Goal: Task Accomplishment & Management: Manage account settings

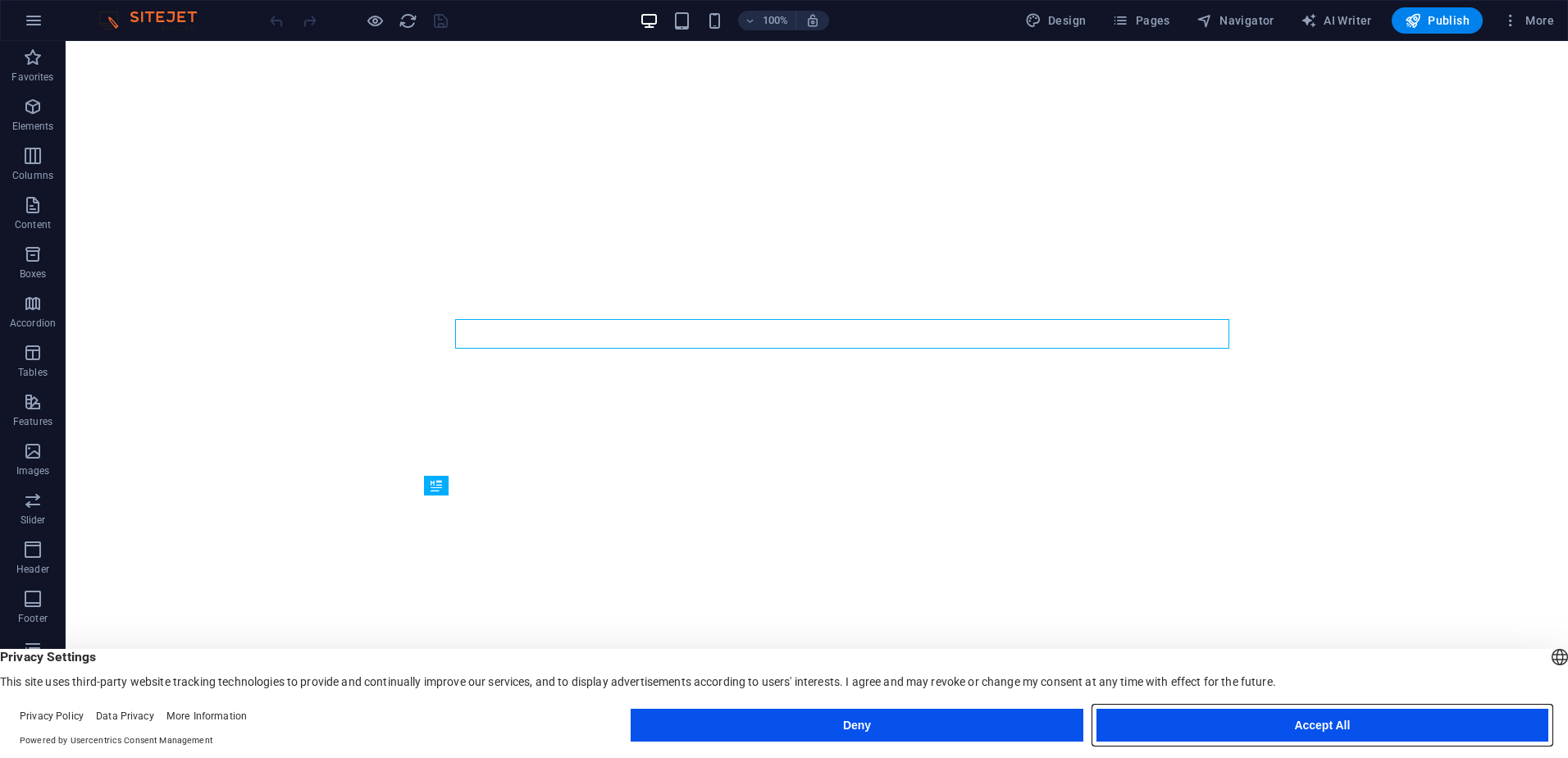
click at [1367, 725] on button "Accept All" at bounding box center [1322, 725] width 452 height 33
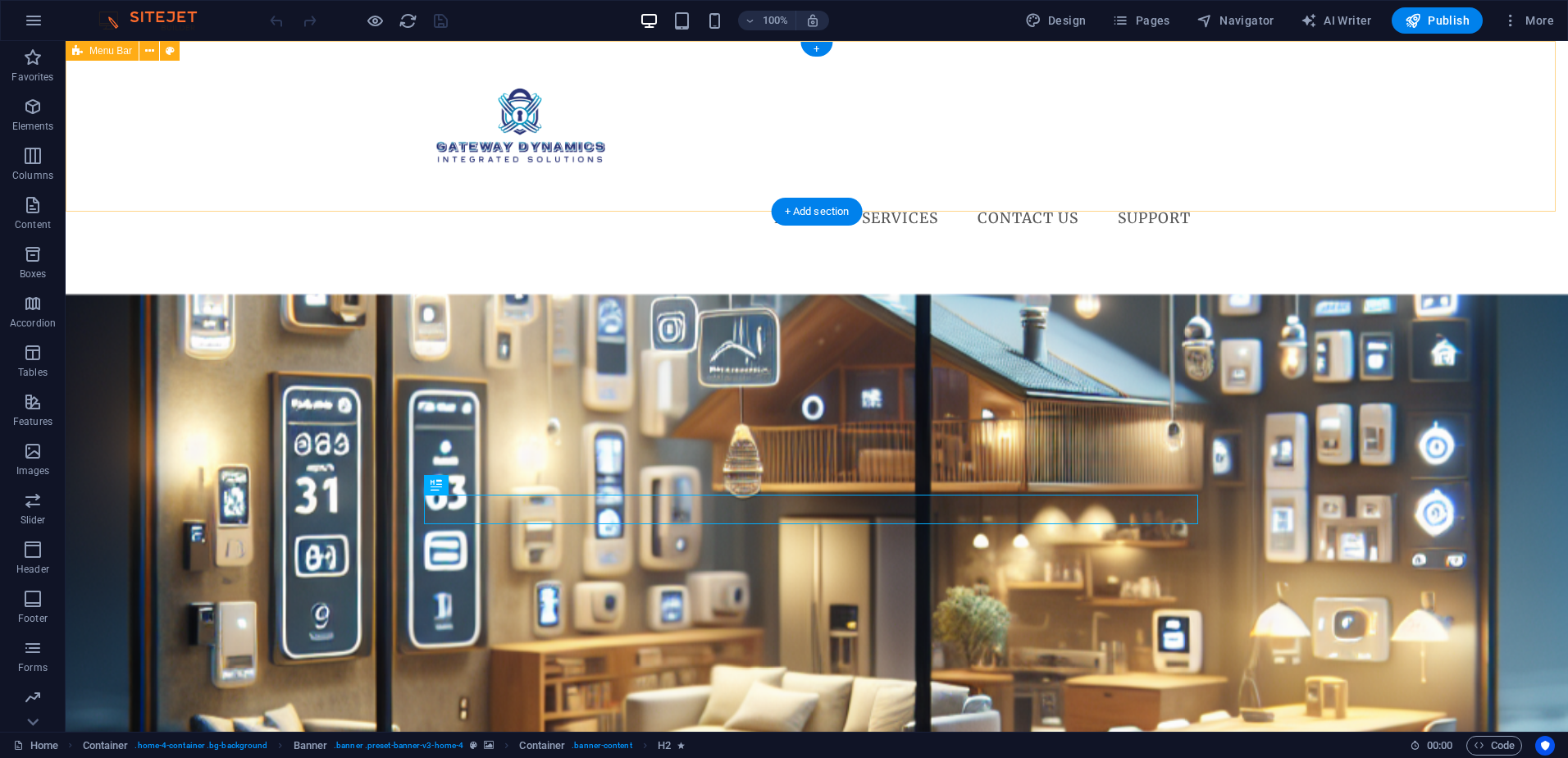
click at [979, 175] on div "Menu Home Services Access Control Networking Infrastructure Video Solutions Con…" at bounding box center [817, 147] width 1502 height 212
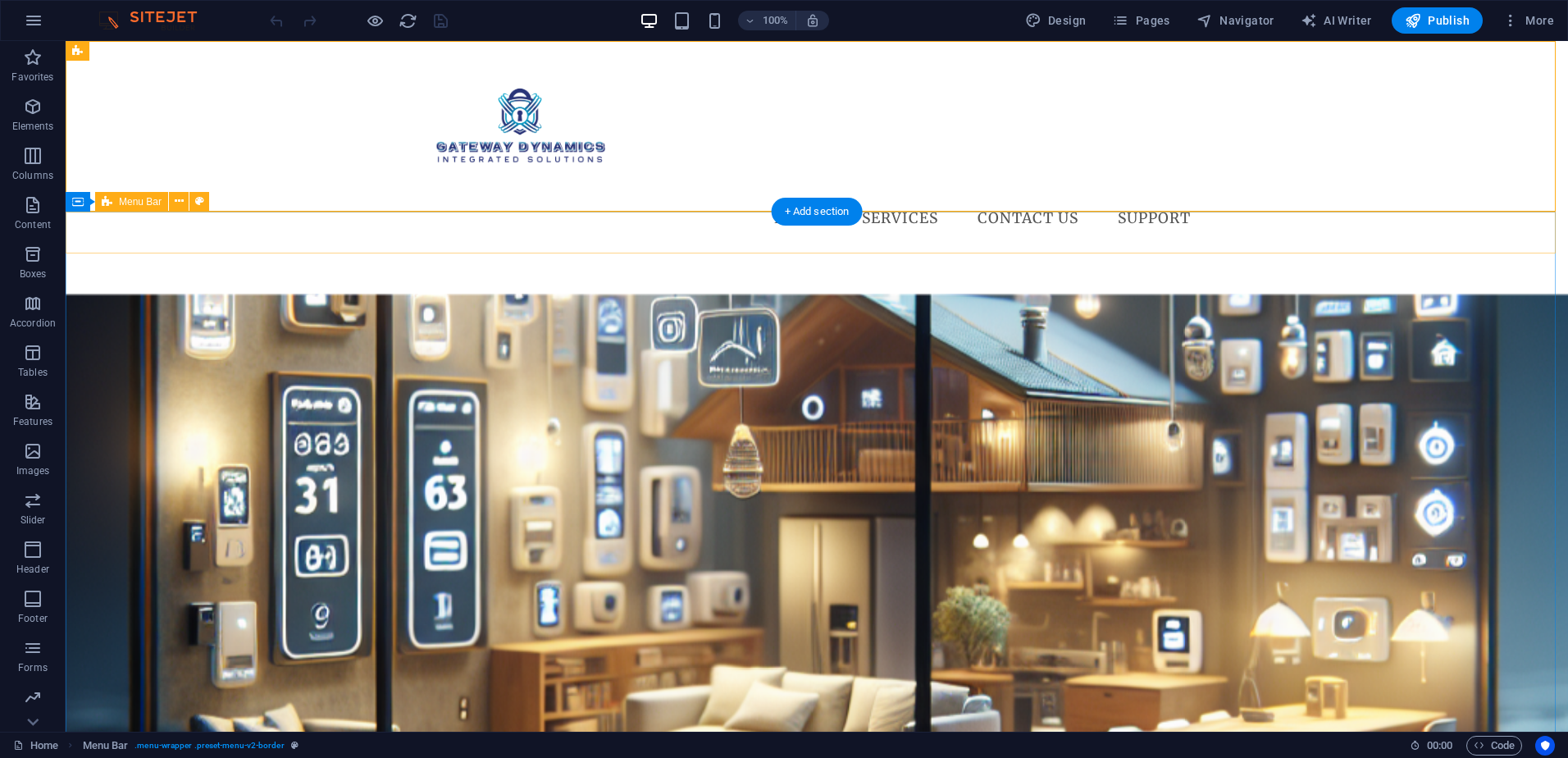
click at [984, 253] on div "Menu" at bounding box center [817, 274] width 1502 height 42
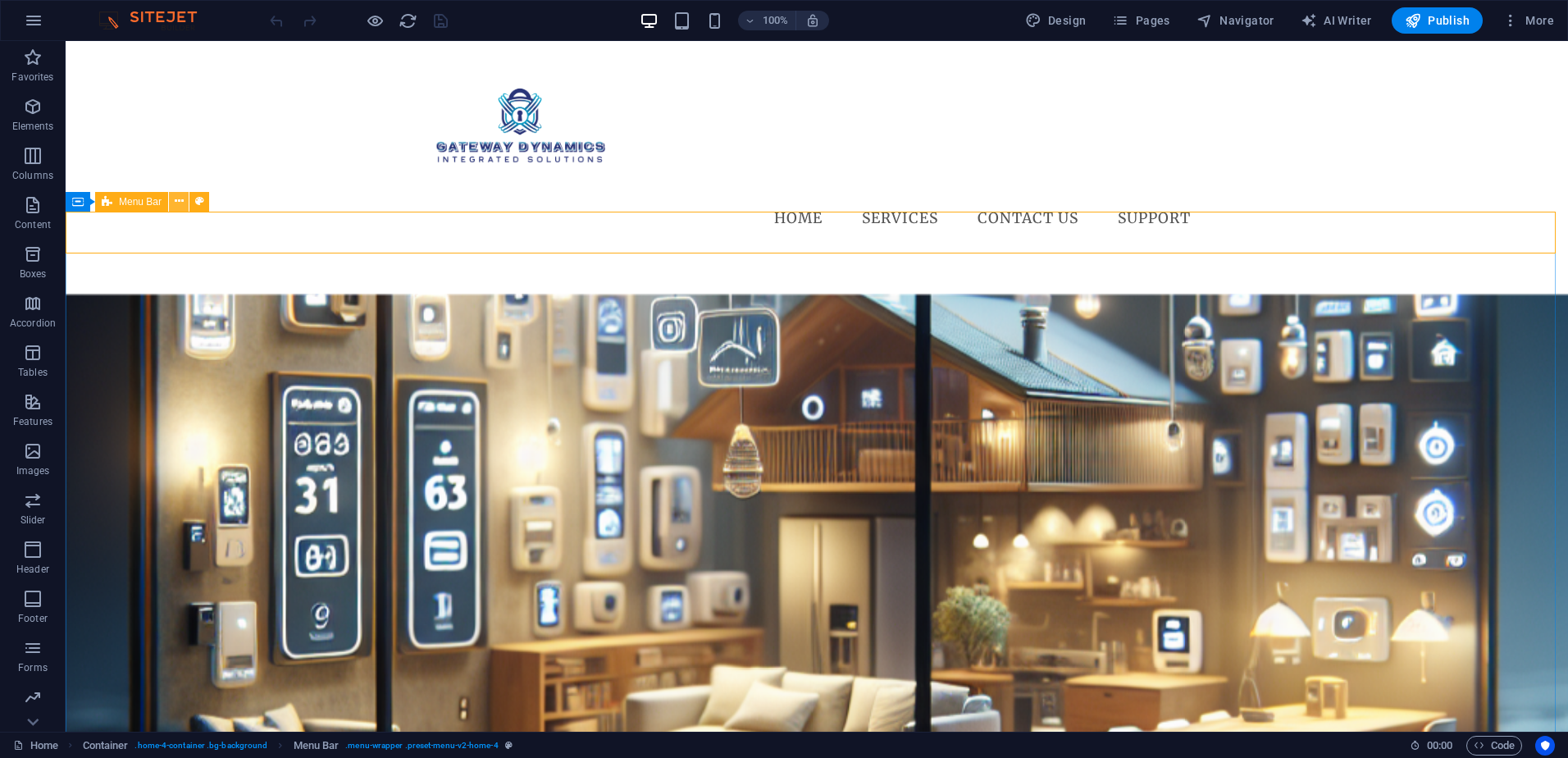
click at [178, 204] on icon at bounding box center [179, 201] width 9 height 18
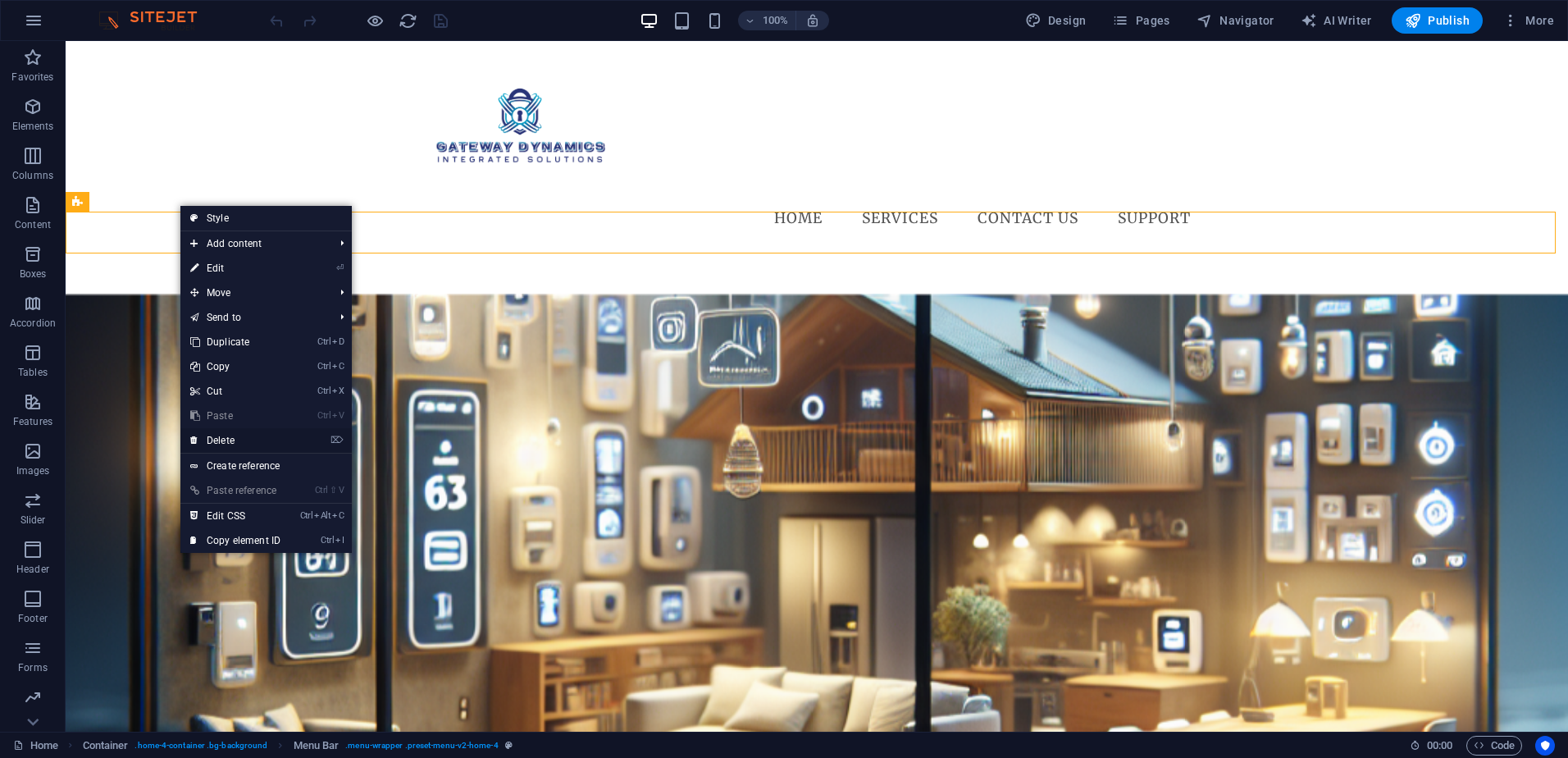
click at [227, 439] on link "⌦ Delete" at bounding box center [235, 440] width 110 height 25
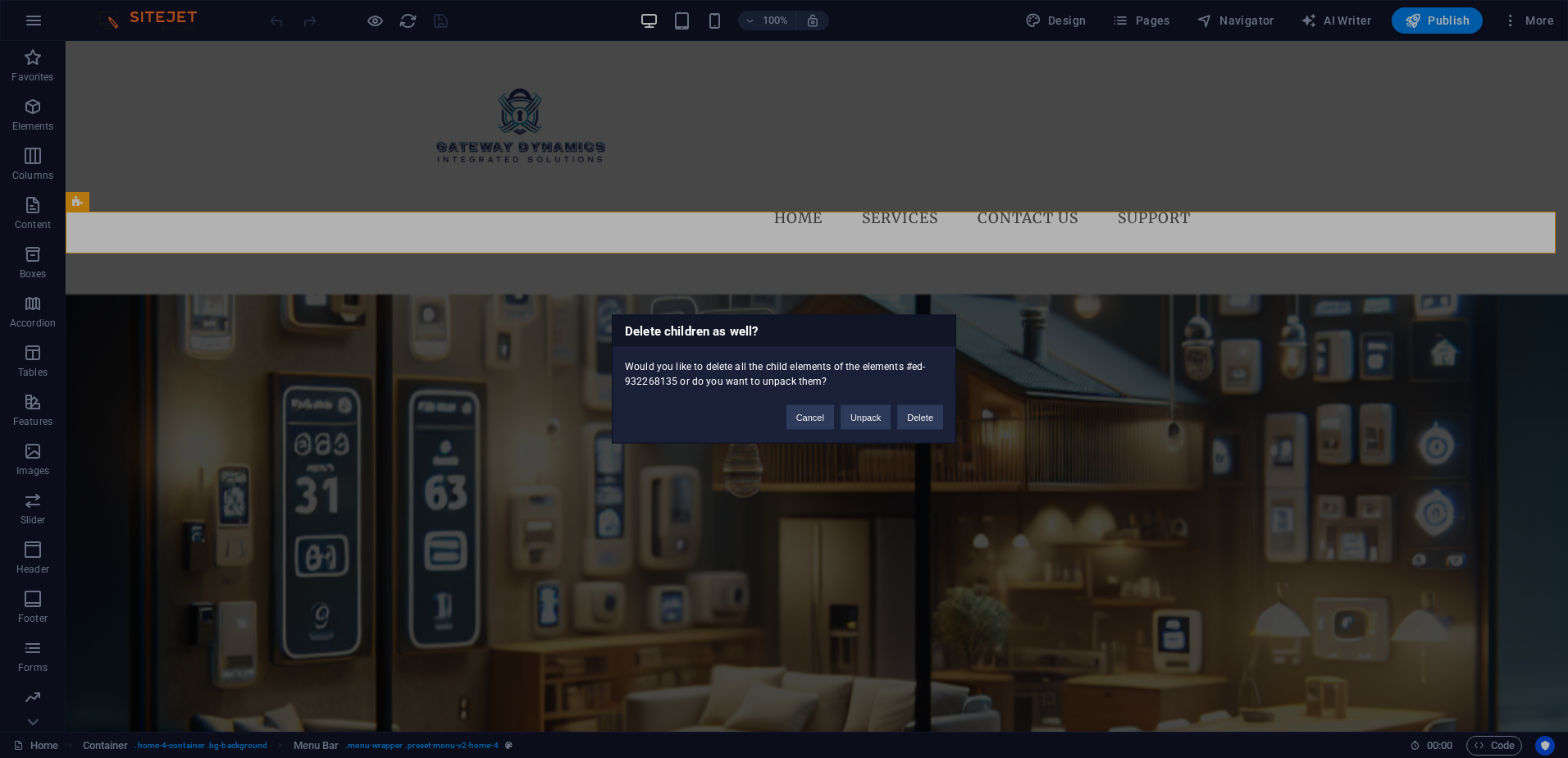
click at [734, 89] on div "Delete children as well? Would you like to delete all the child elements of the…" at bounding box center [784, 379] width 1568 height 758
click at [921, 420] on button "Delete" at bounding box center [919, 418] width 46 height 25
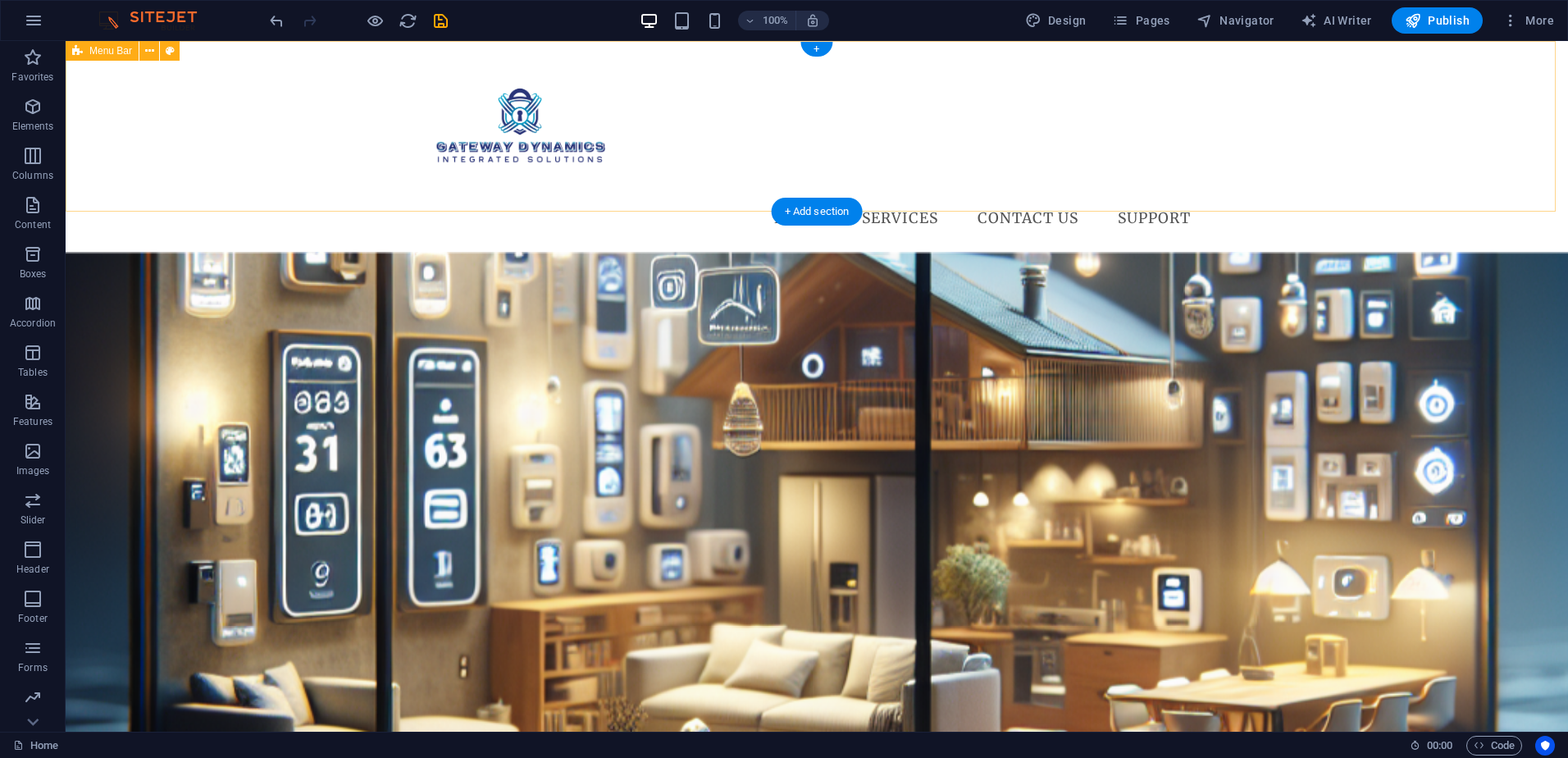
click at [1023, 196] on div "Menu Home Services Access Control Networking Infrastructure Video Solutions Con…" at bounding box center [817, 147] width 1502 height 212
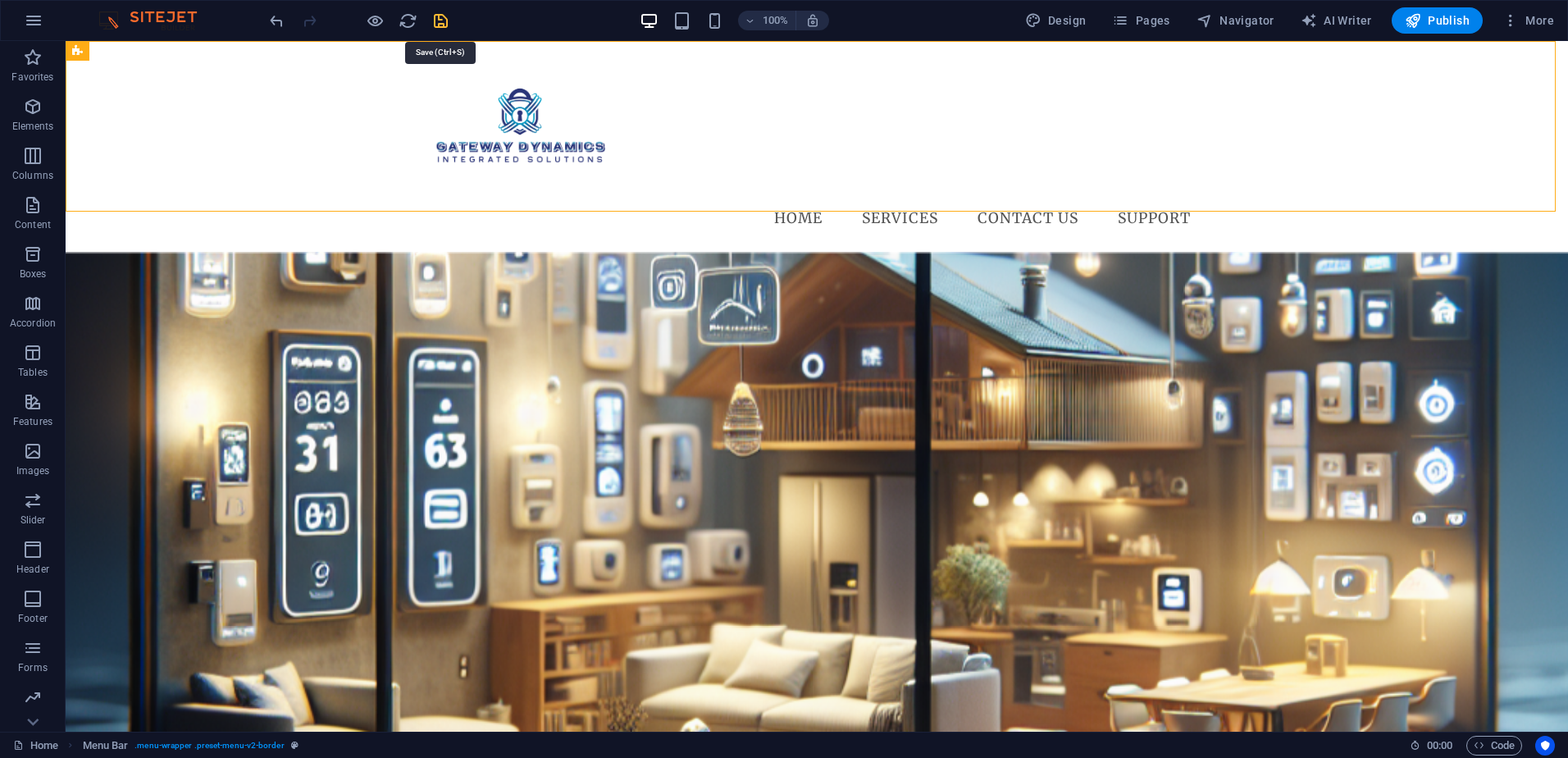
click at [441, 20] on icon "save" at bounding box center [440, 21] width 19 height 19
checkbox input "false"
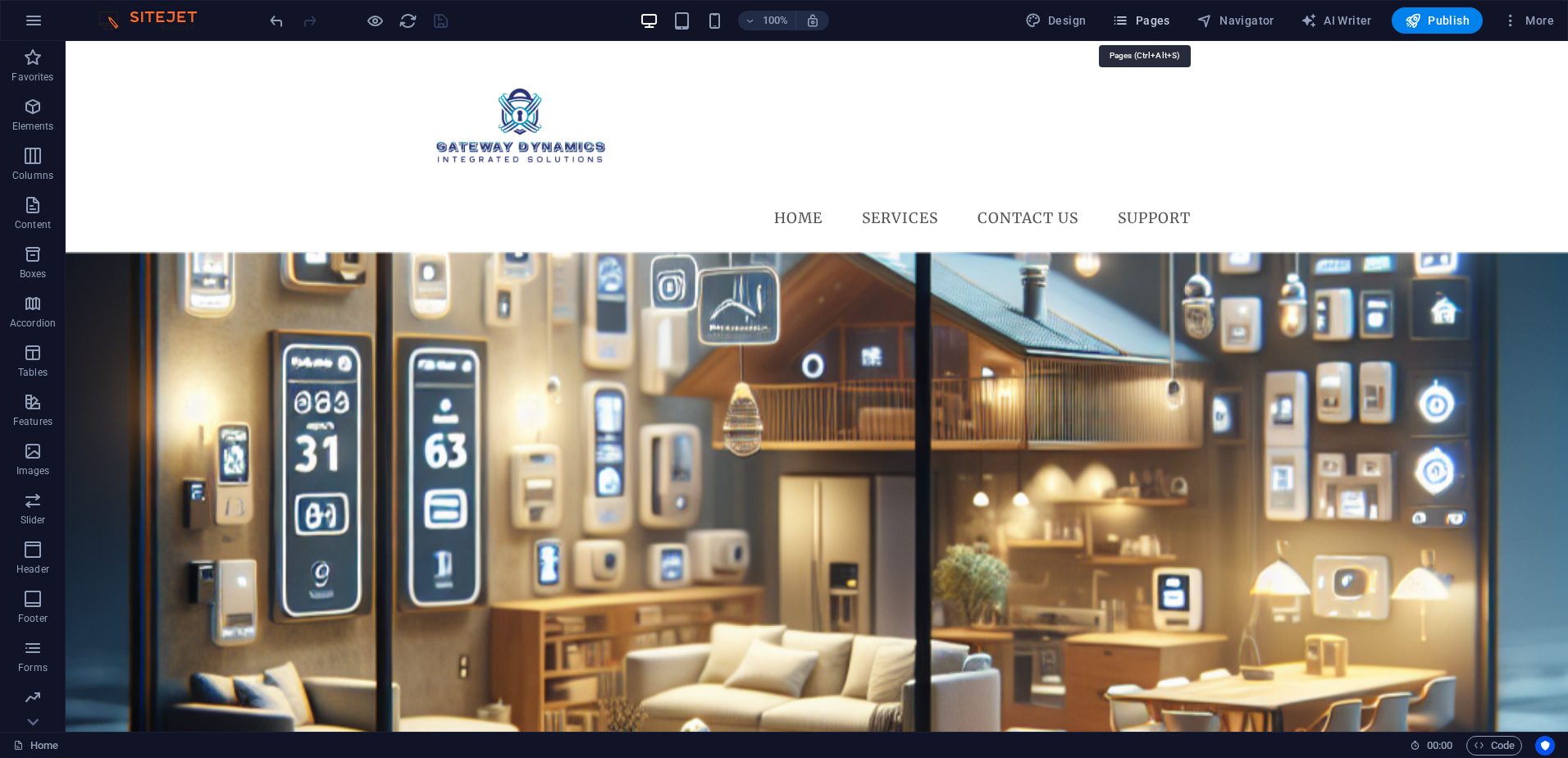
click at [1160, 16] on span "Pages" at bounding box center [1140, 21] width 58 height 17
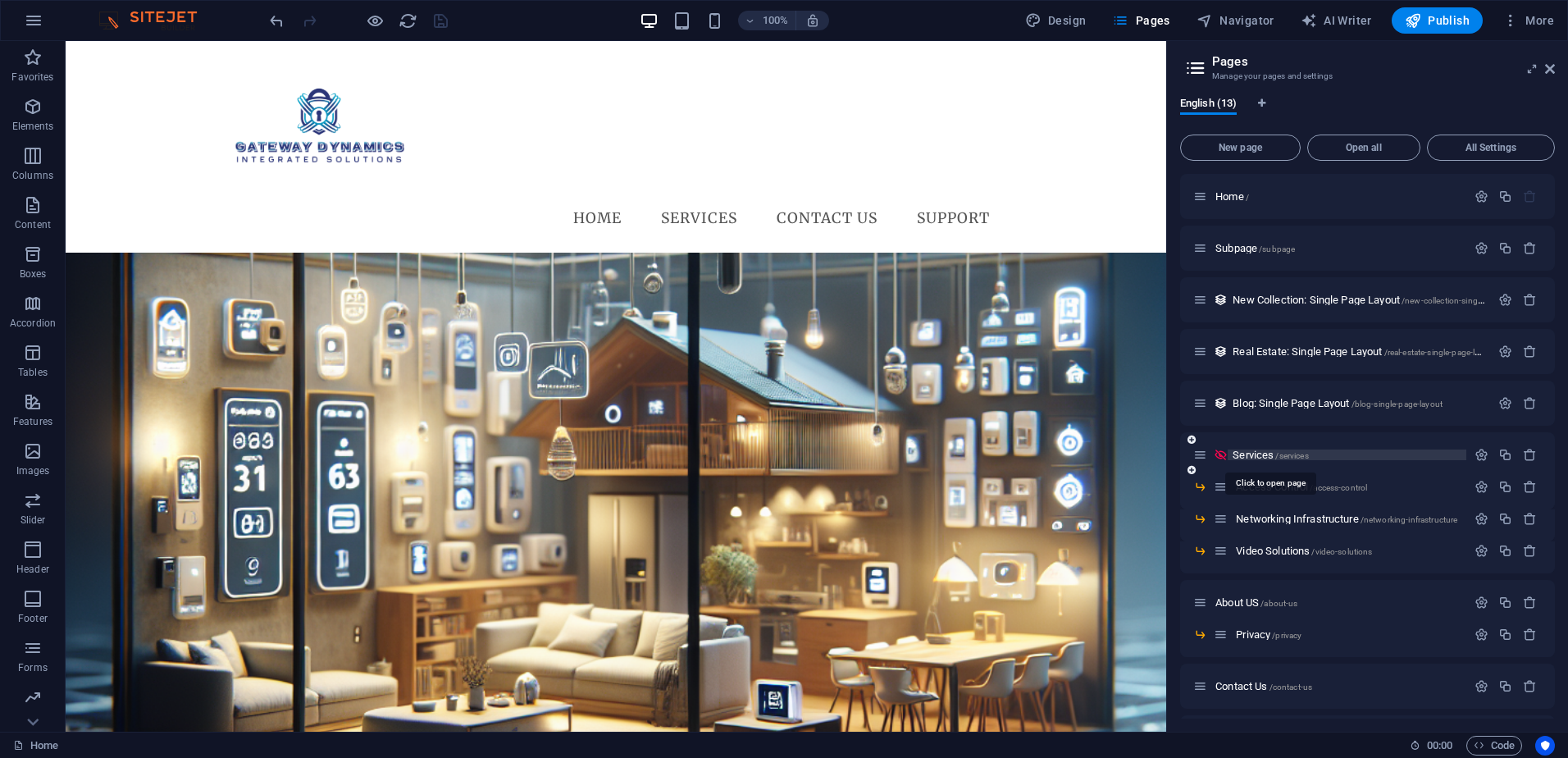
click at [1252, 454] on span "Services /services" at bounding box center [1270, 454] width 75 height 13
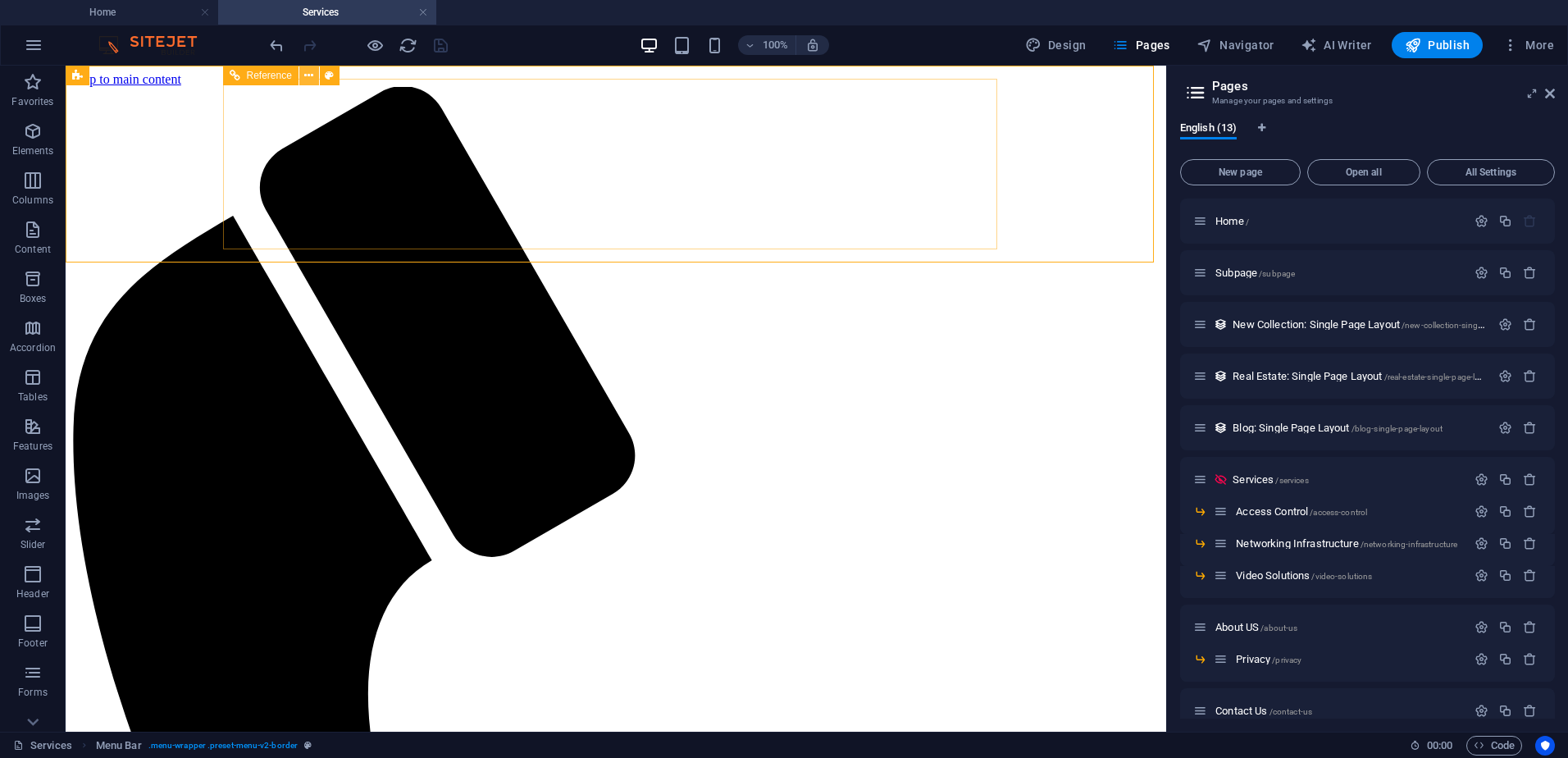
click at [313, 75] on icon at bounding box center [308, 76] width 9 height 18
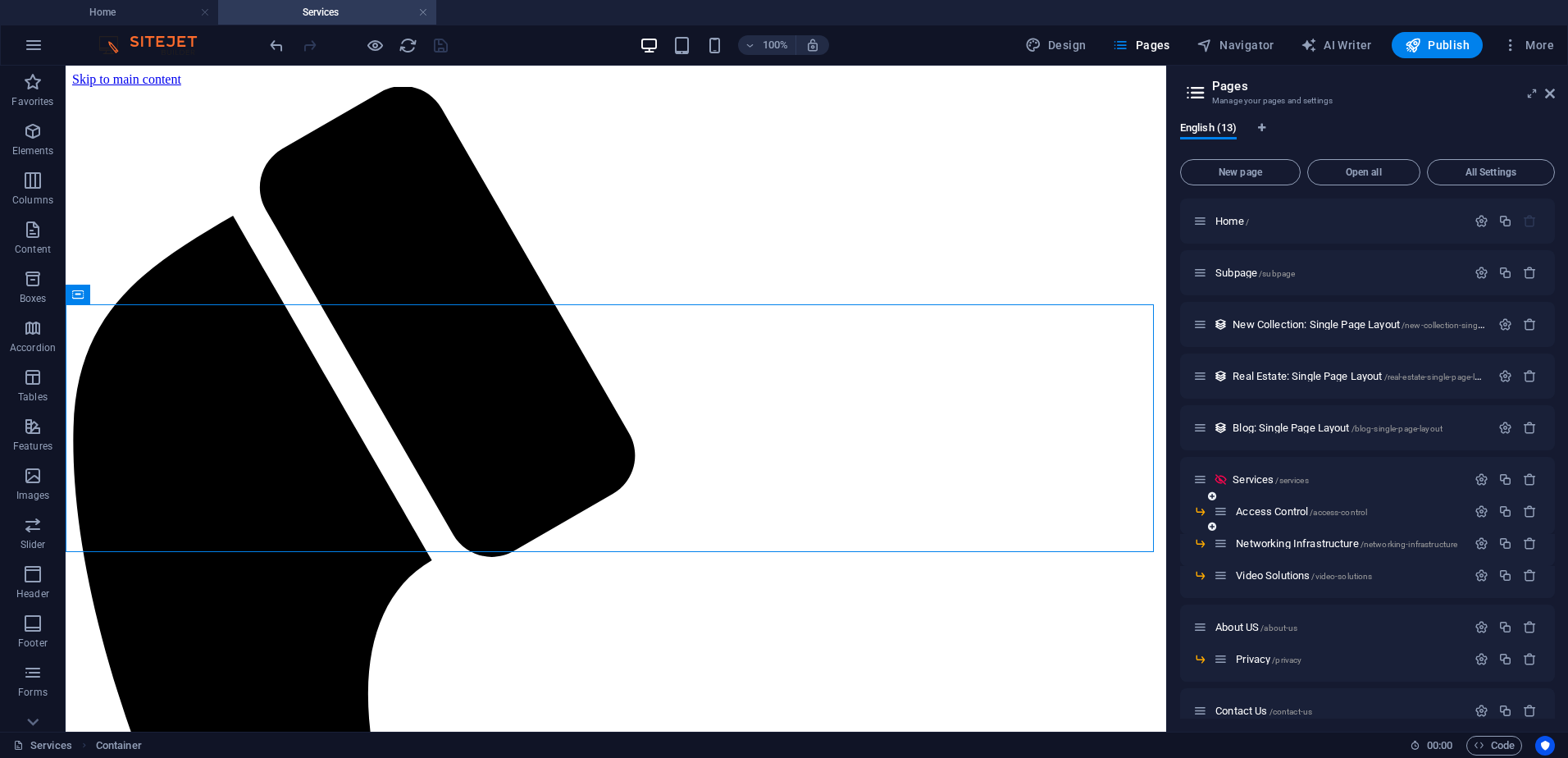
click at [1289, 504] on div "Access Control /access-control" at bounding box center [1340, 511] width 253 height 19
click at [1290, 513] on span "Access Control /access-control" at bounding box center [1300, 511] width 131 height 13
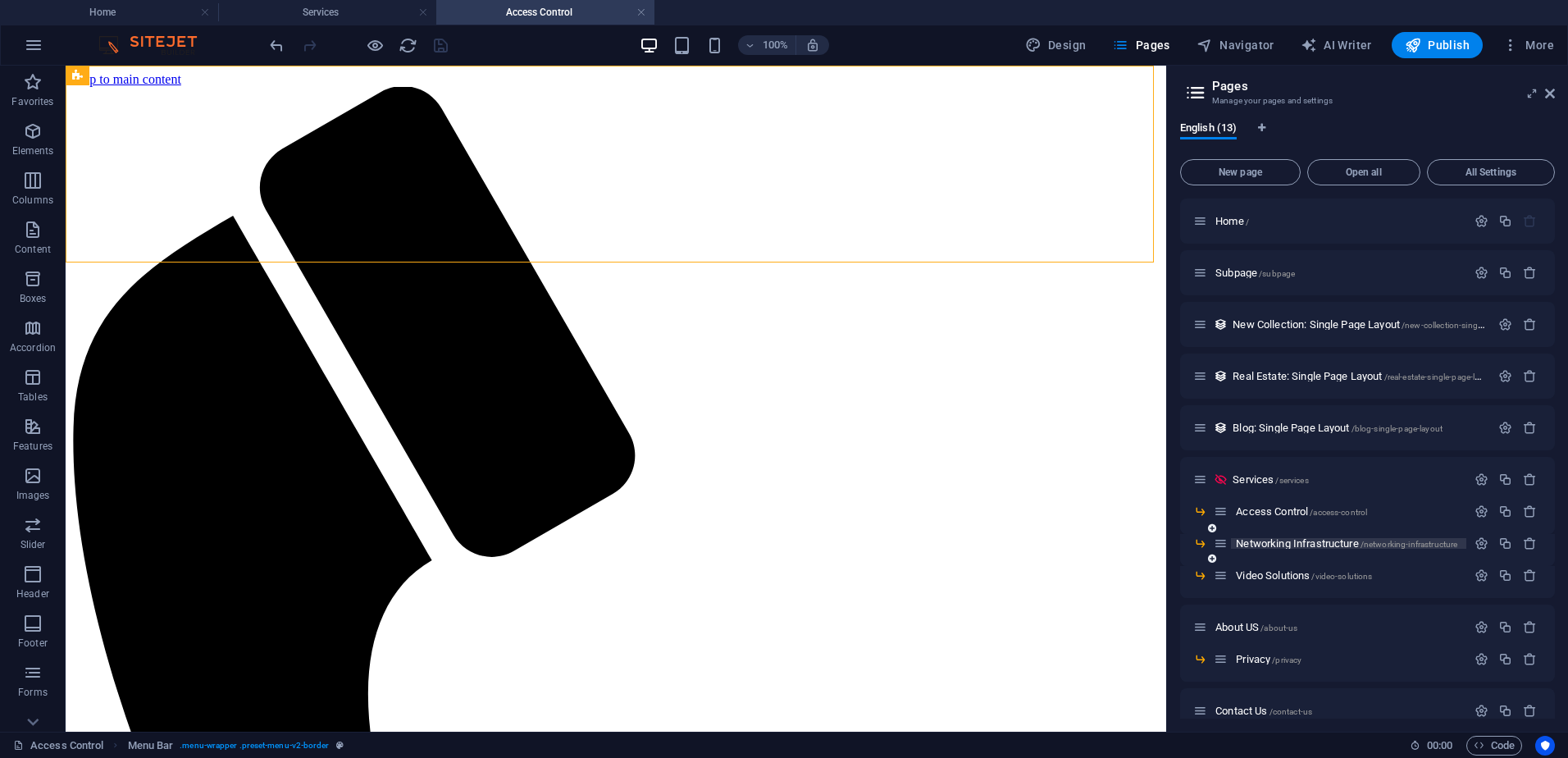
click at [1322, 545] on span "Networking Infrastructure /networking-infrastructure" at bounding box center [1346, 543] width 222 height 13
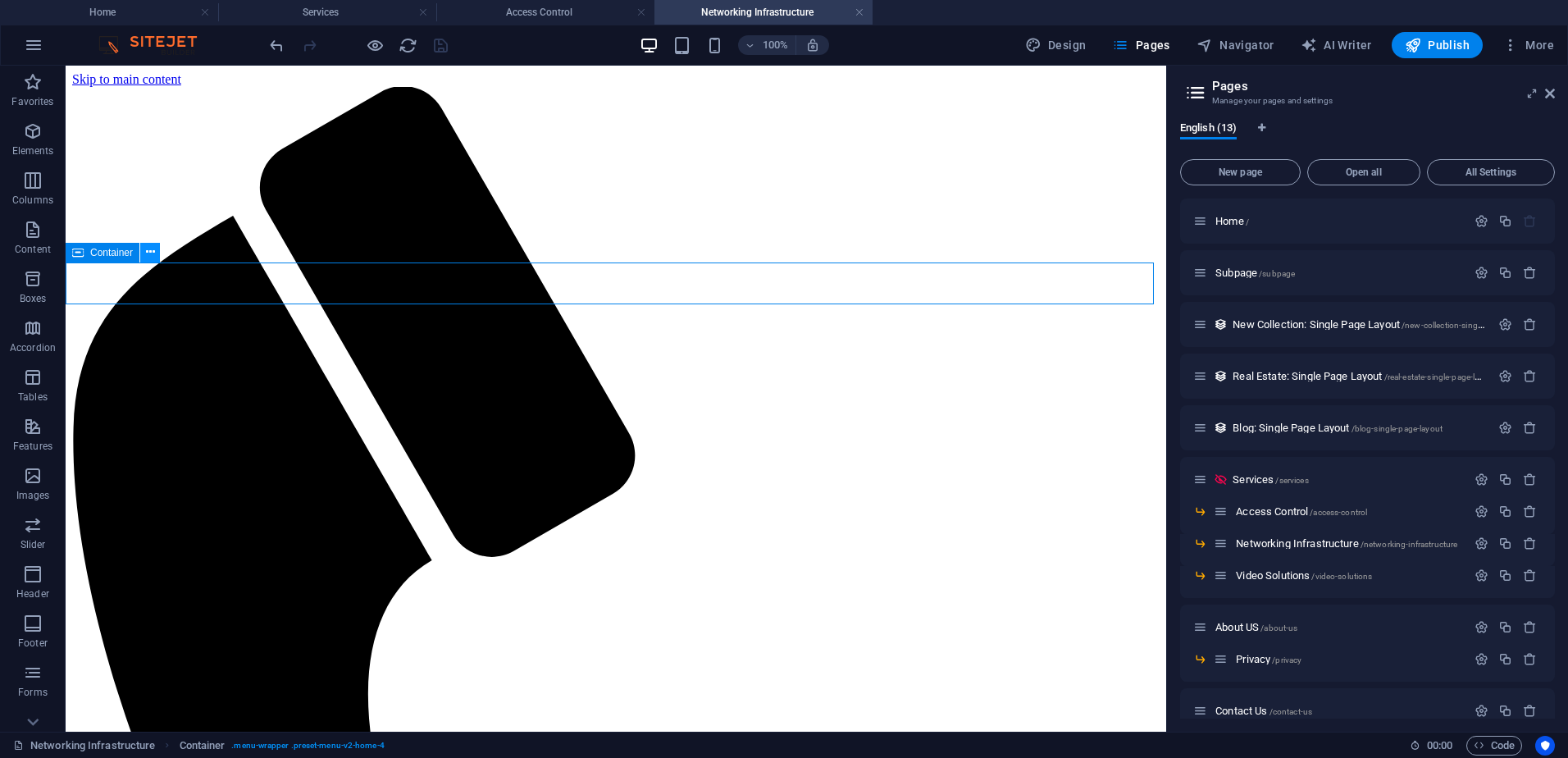
click at [148, 252] on icon at bounding box center [150, 252] width 9 height 18
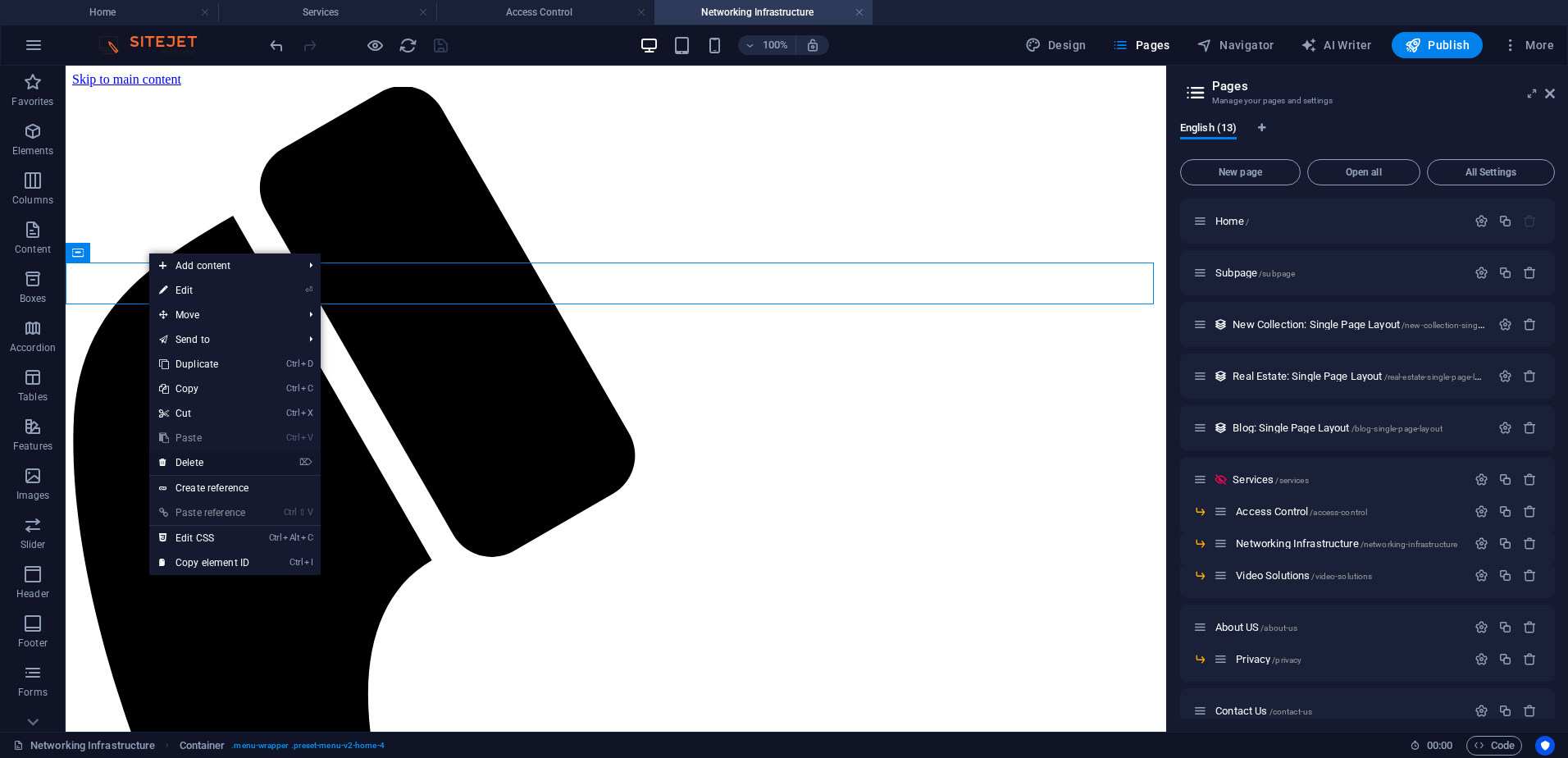
click at [213, 462] on link "⌦ Delete" at bounding box center [204, 463] width 110 height 25
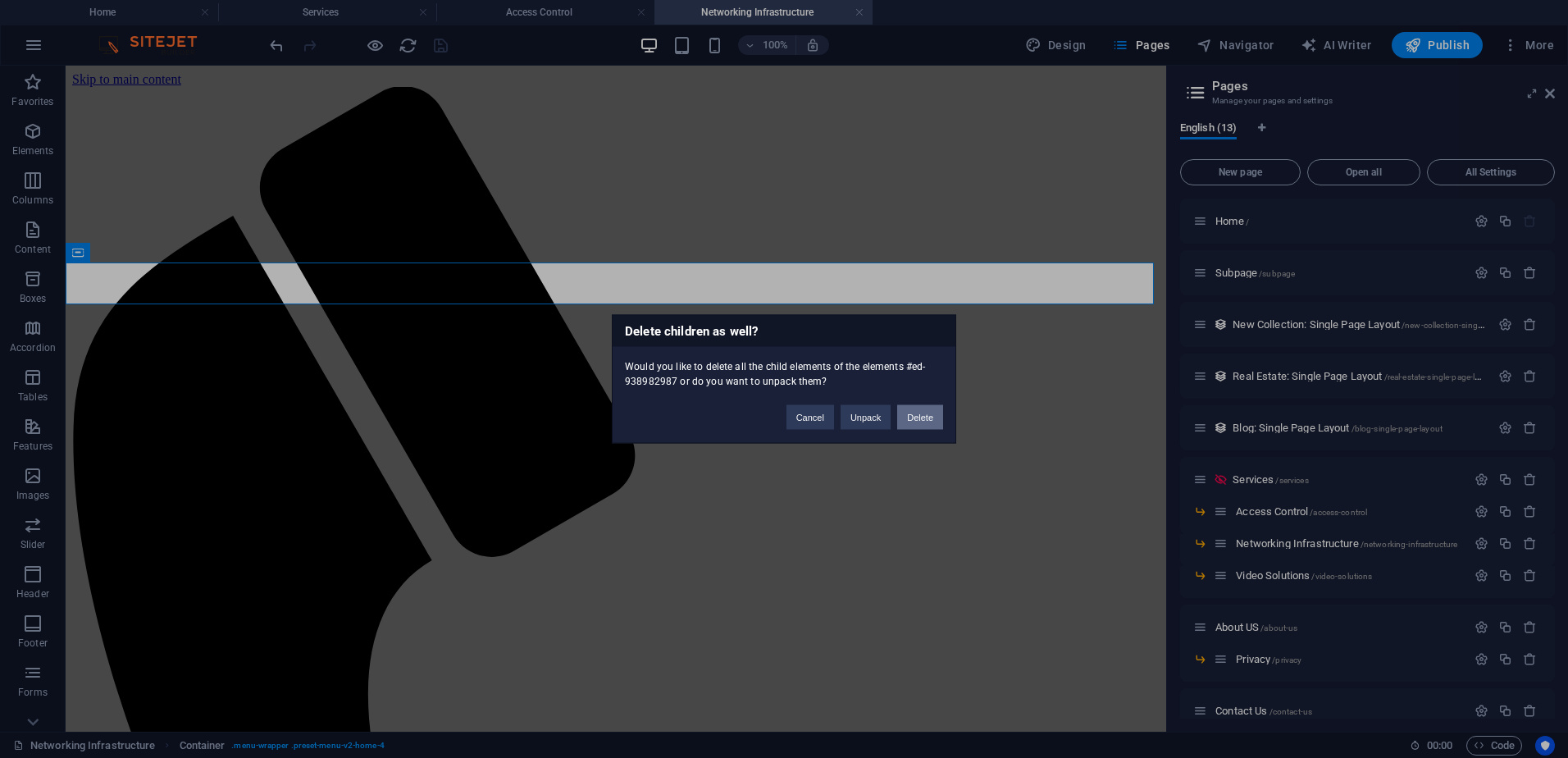
click at [923, 417] on button "Delete" at bounding box center [919, 418] width 46 height 25
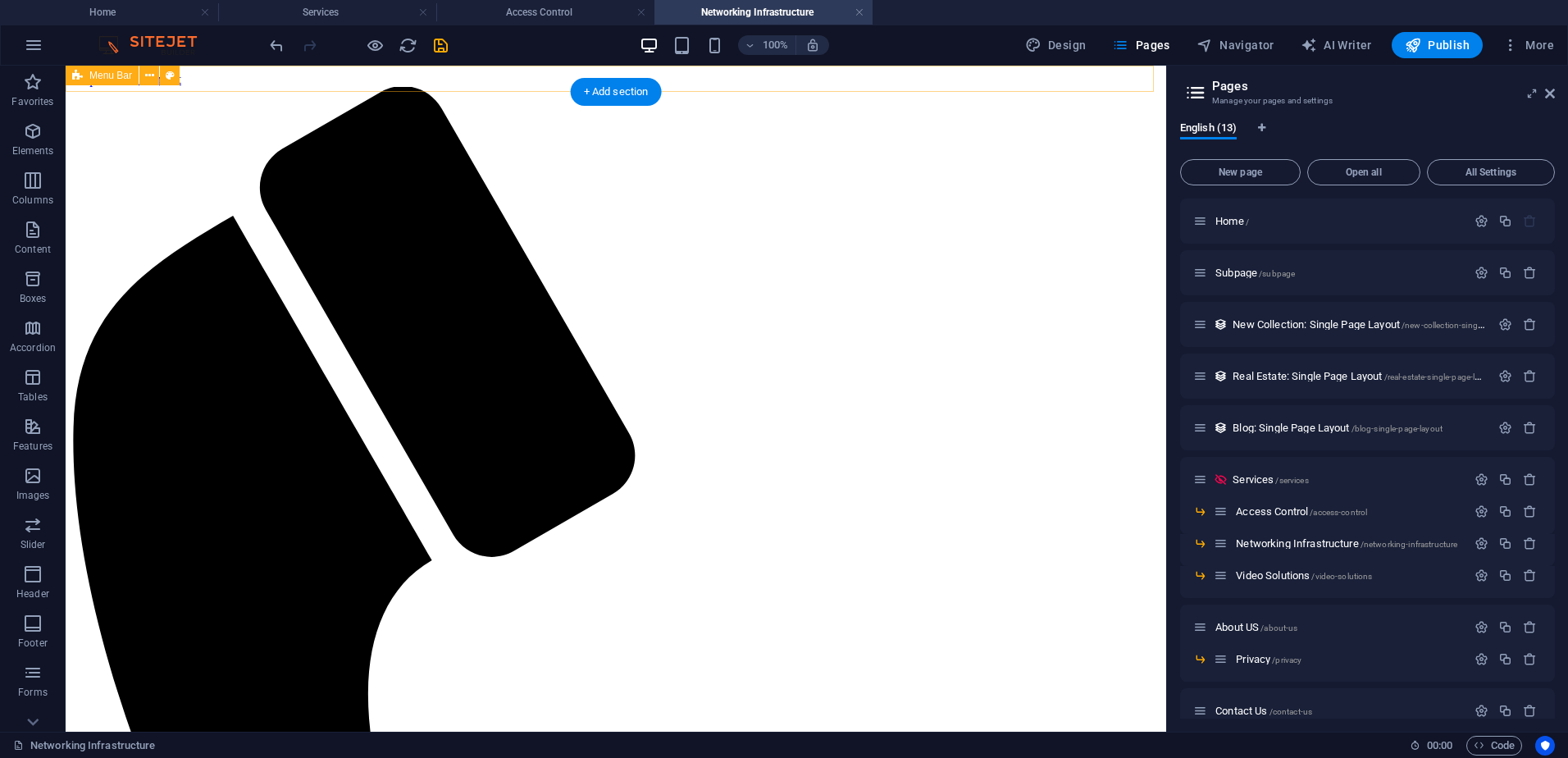
click at [151, 80] on icon at bounding box center [149, 76] width 9 height 18
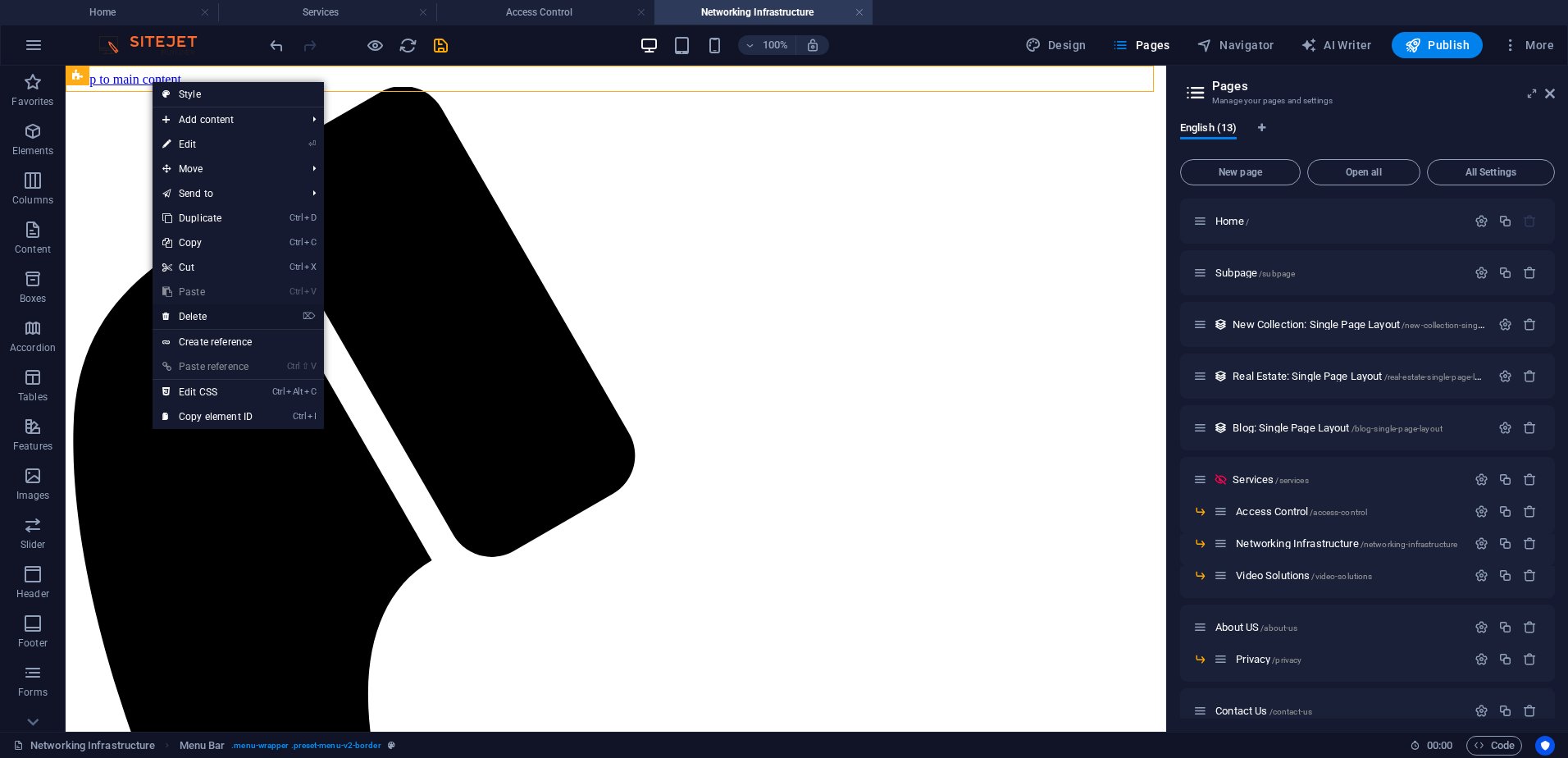
click at [210, 311] on link "⌦ Delete" at bounding box center [208, 317] width 110 height 25
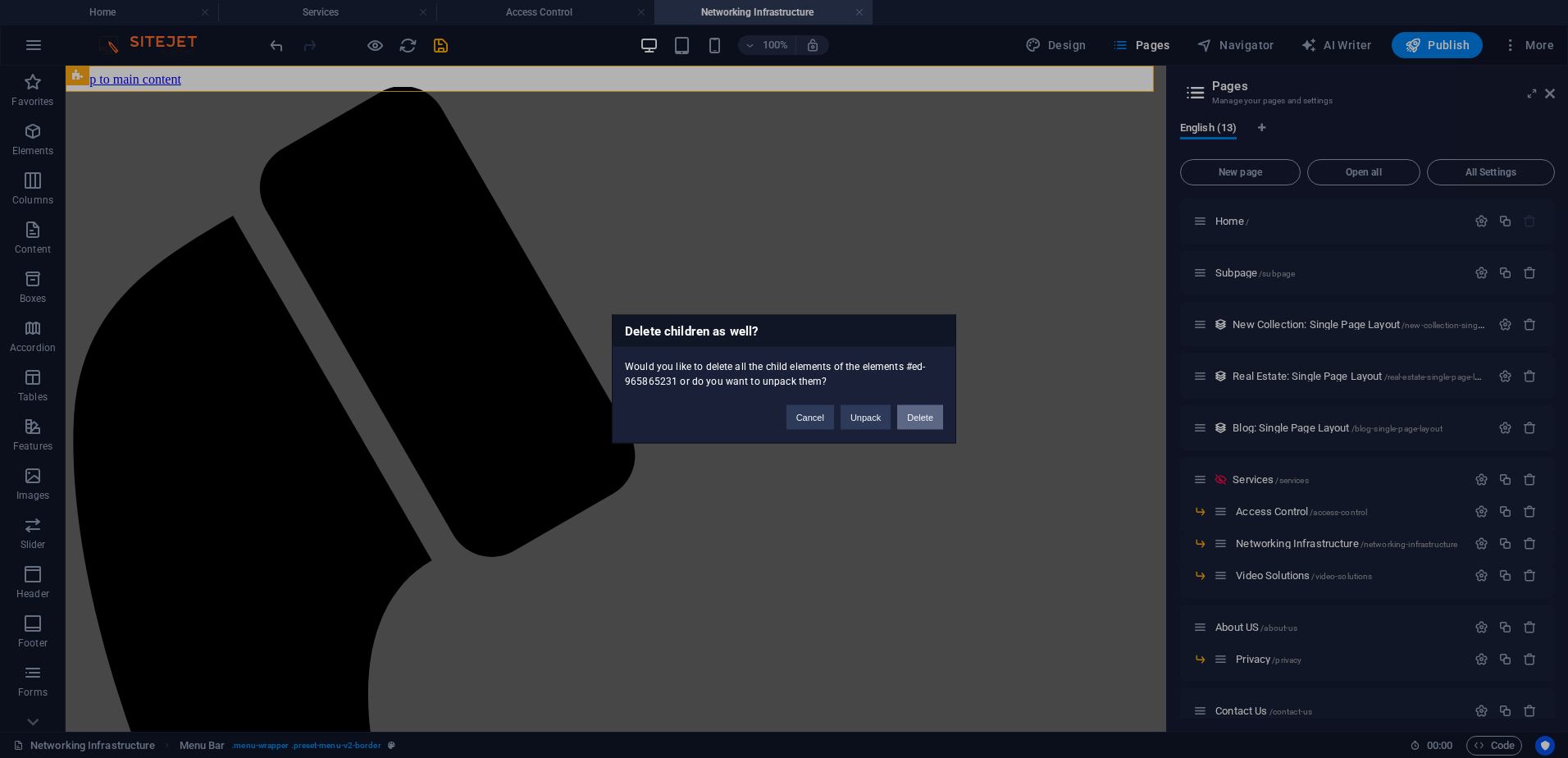
click at [928, 420] on button "Delete" at bounding box center [919, 418] width 46 height 25
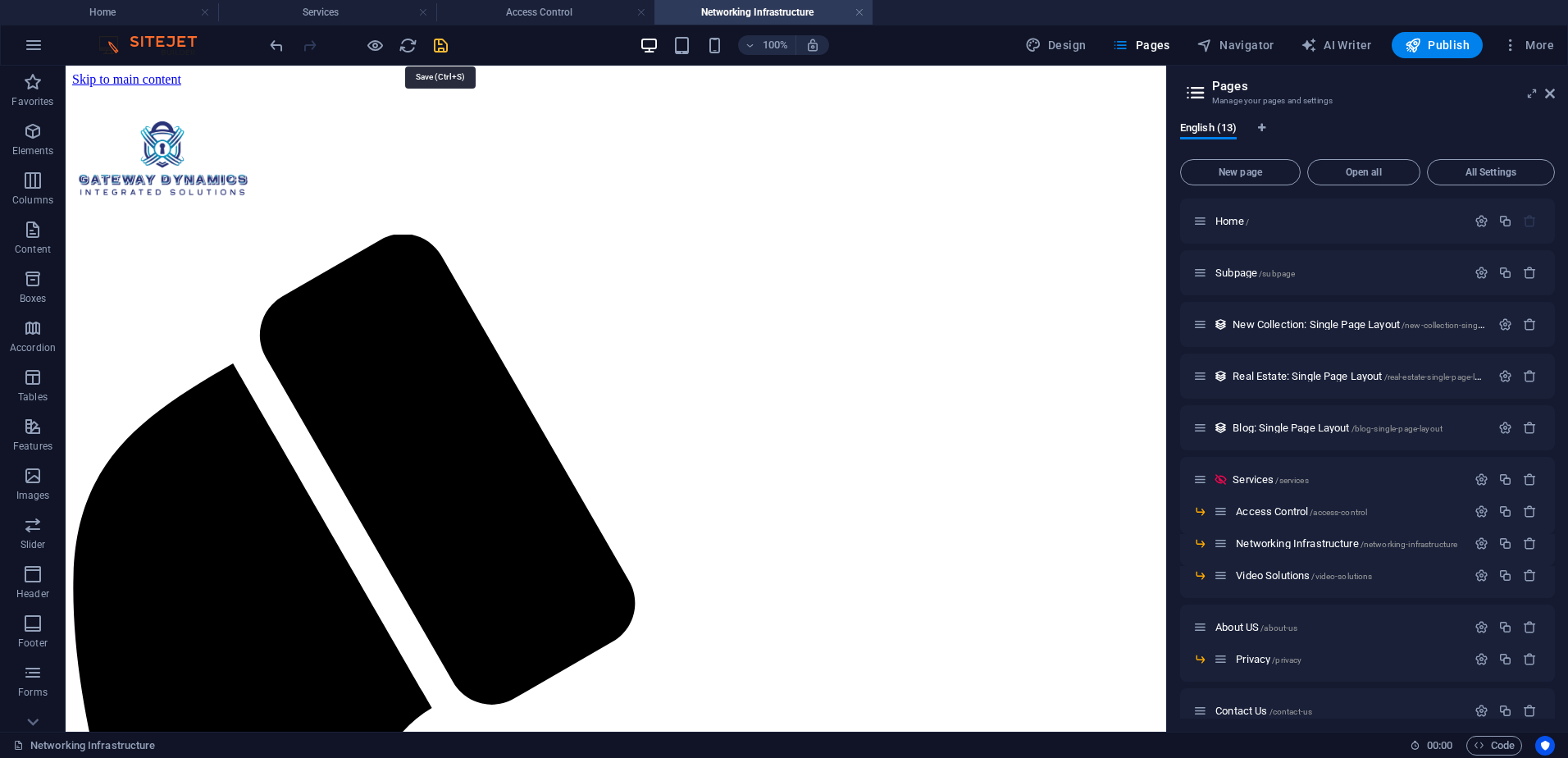
click at [438, 46] on icon "save" at bounding box center [440, 45] width 19 height 19
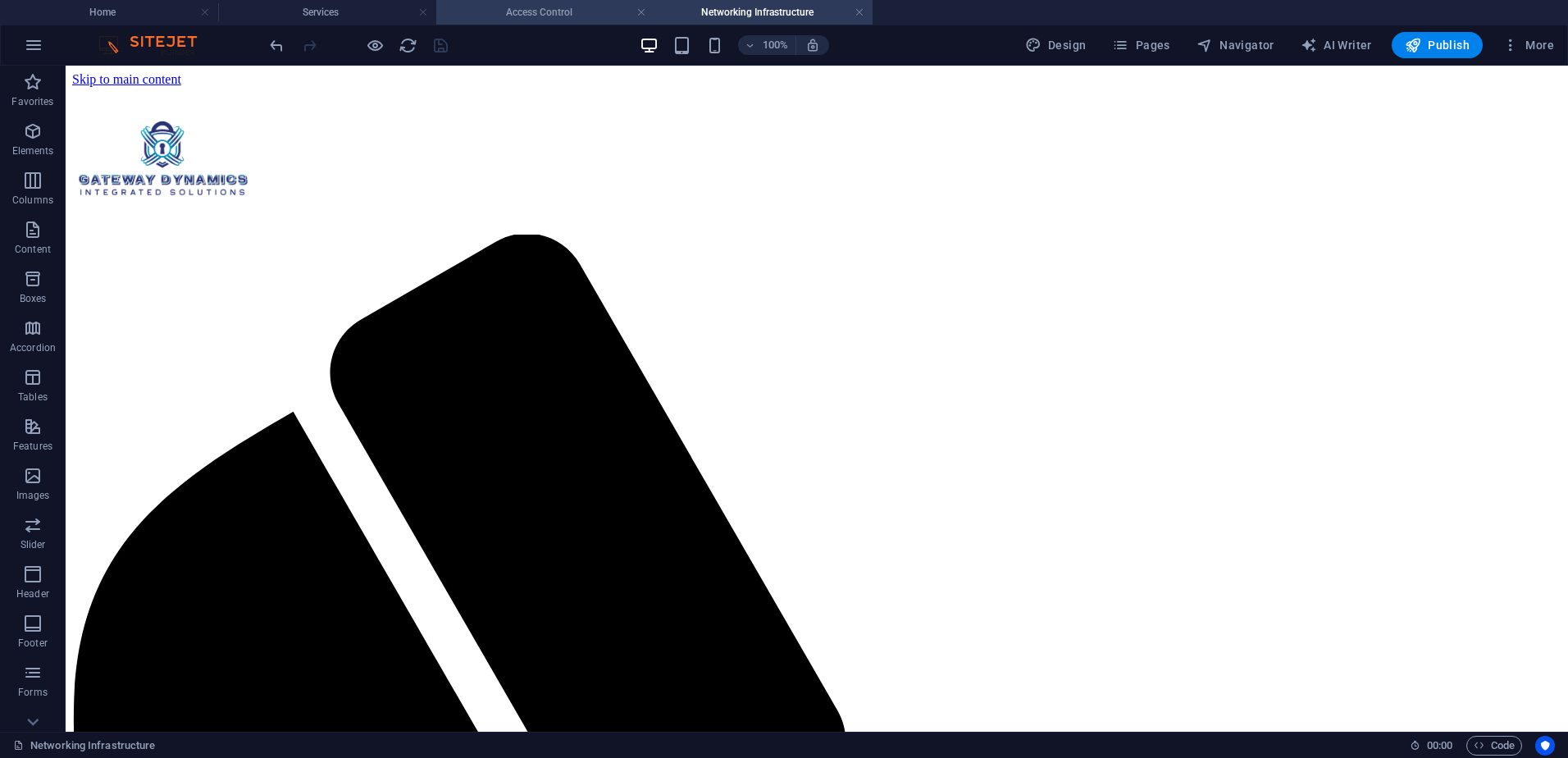
click at [518, 13] on h4 "Access Control" at bounding box center [545, 13] width 218 height 18
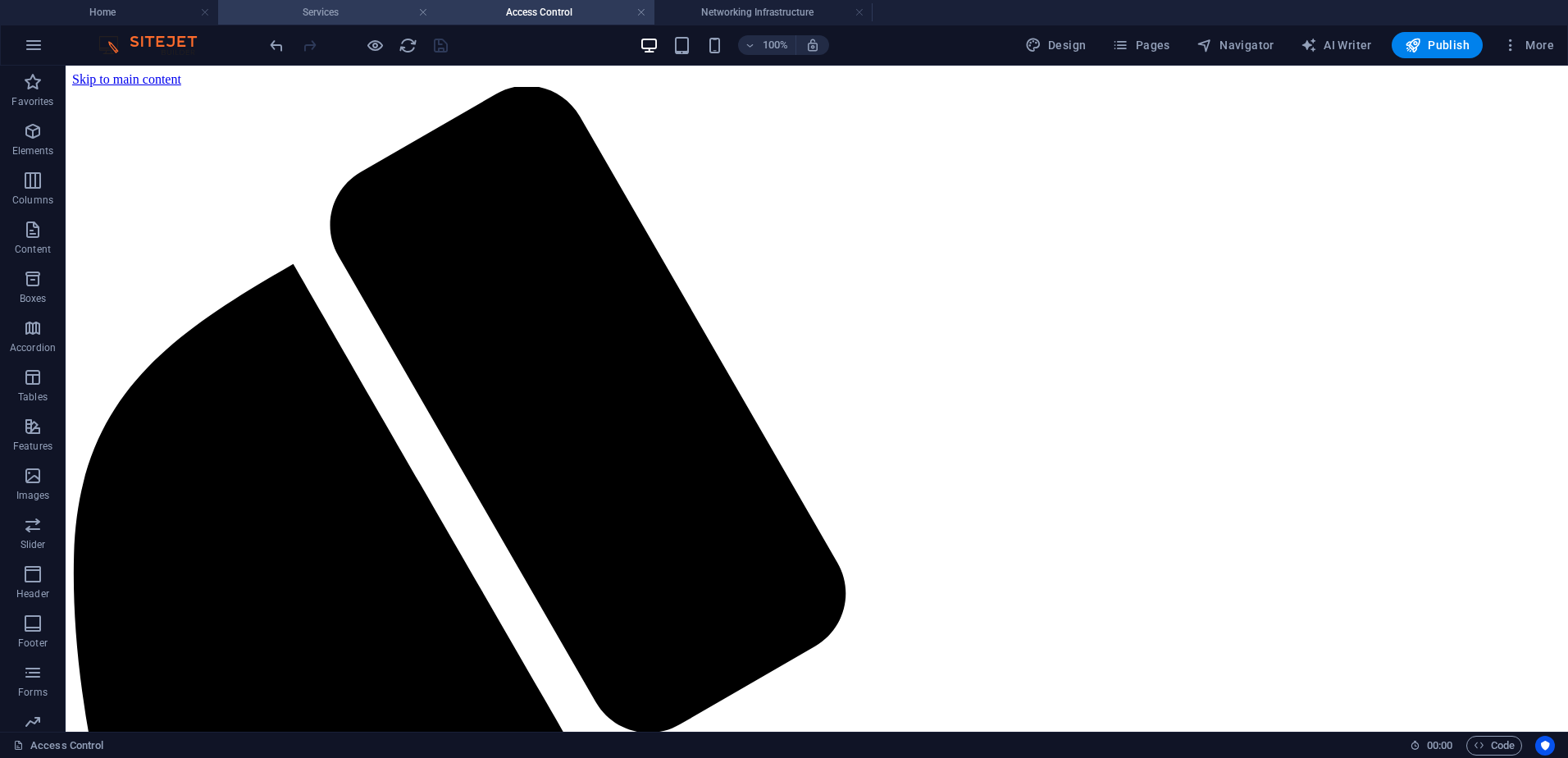
click at [363, 14] on h4 "Services" at bounding box center [328, 13] width 218 height 18
click at [113, 8] on h4 "Home" at bounding box center [109, 13] width 218 height 18
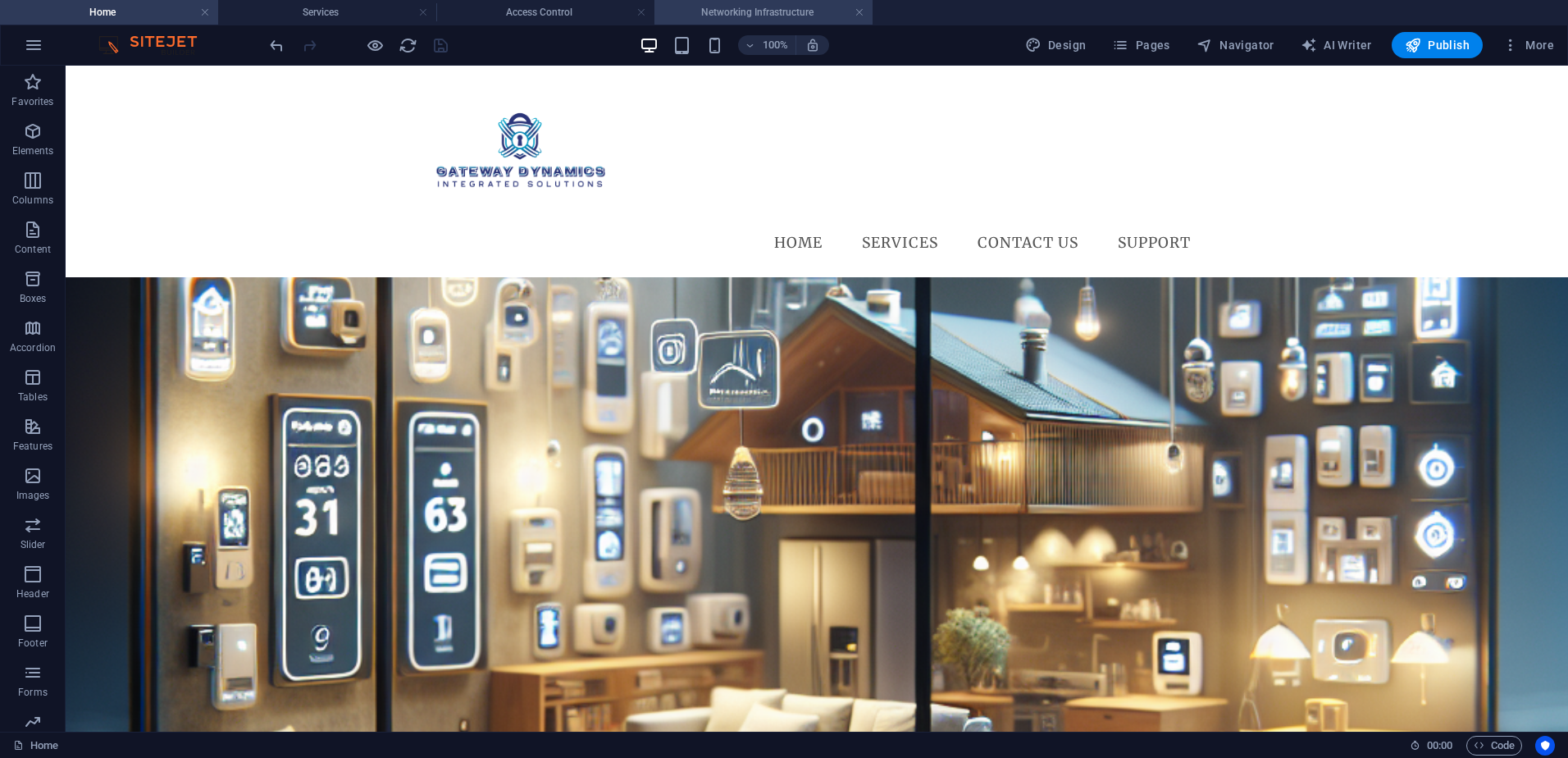
click at [743, 18] on h4 "Networking Infrastructure" at bounding box center [764, 13] width 218 height 18
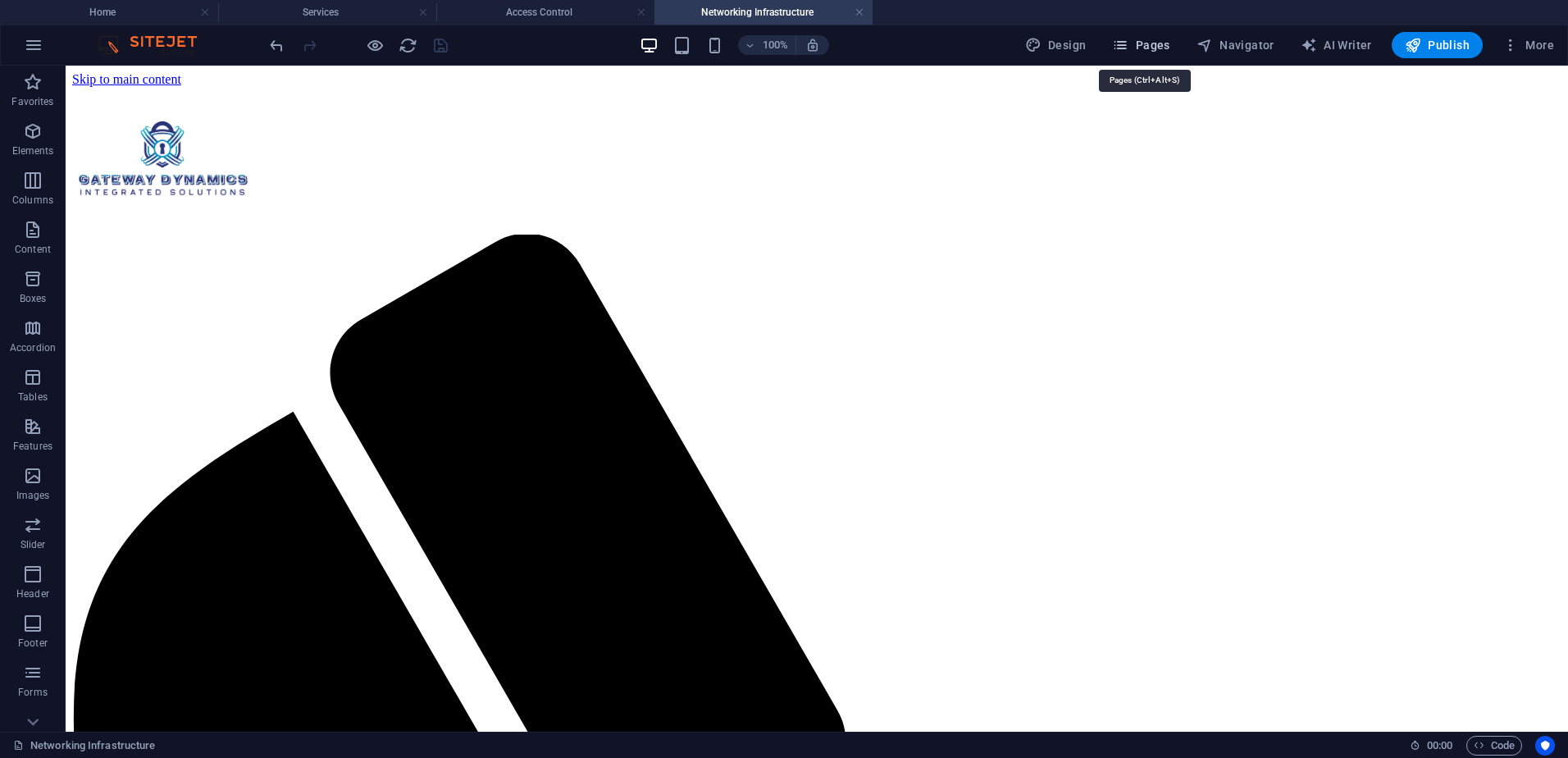
click at [1163, 48] on span "Pages" at bounding box center [1140, 45] width 58 height 17
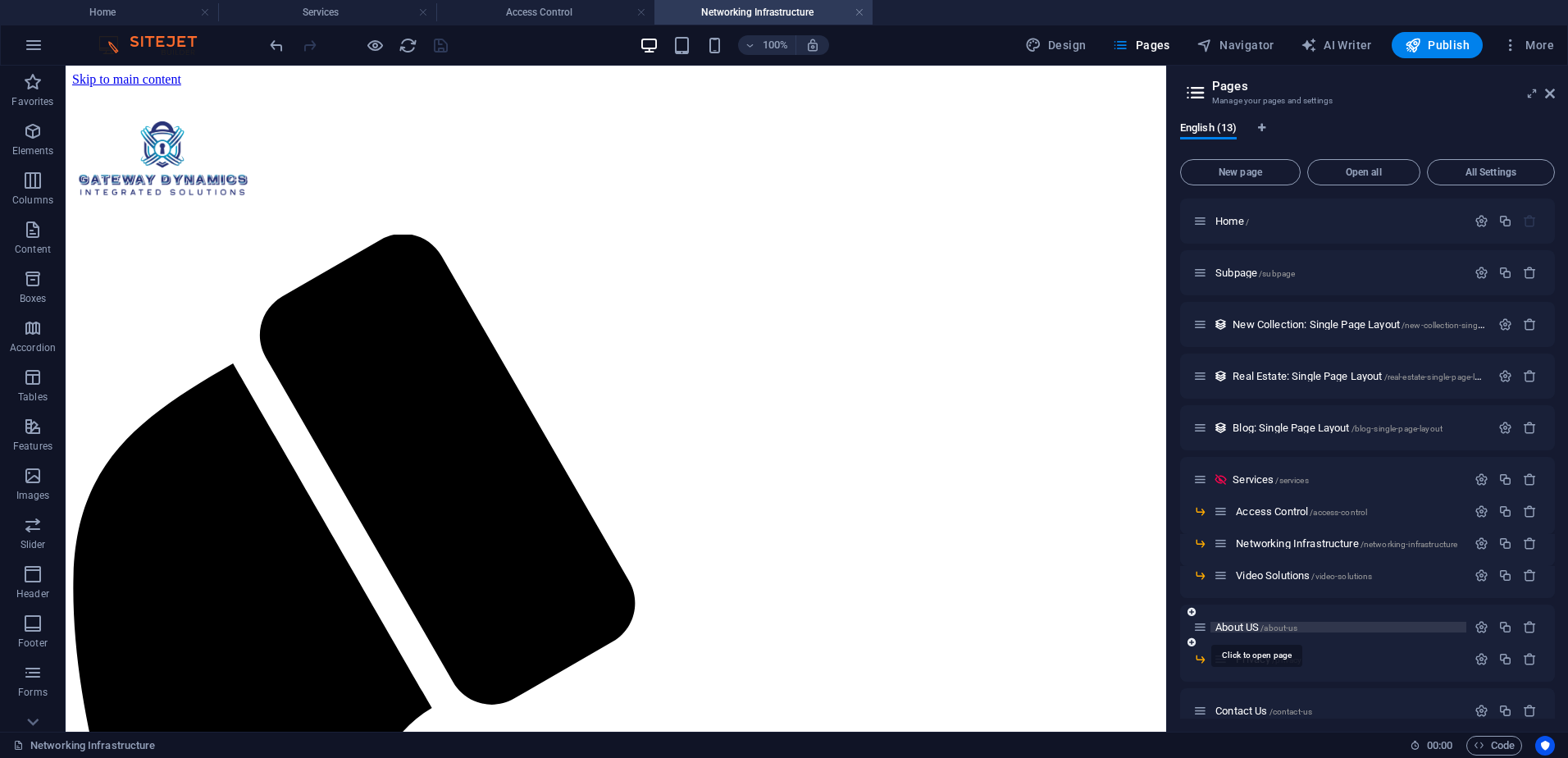
click at [1275, 626] on span "/about-us" at bounding box center [1279, 628] width 37 height 9
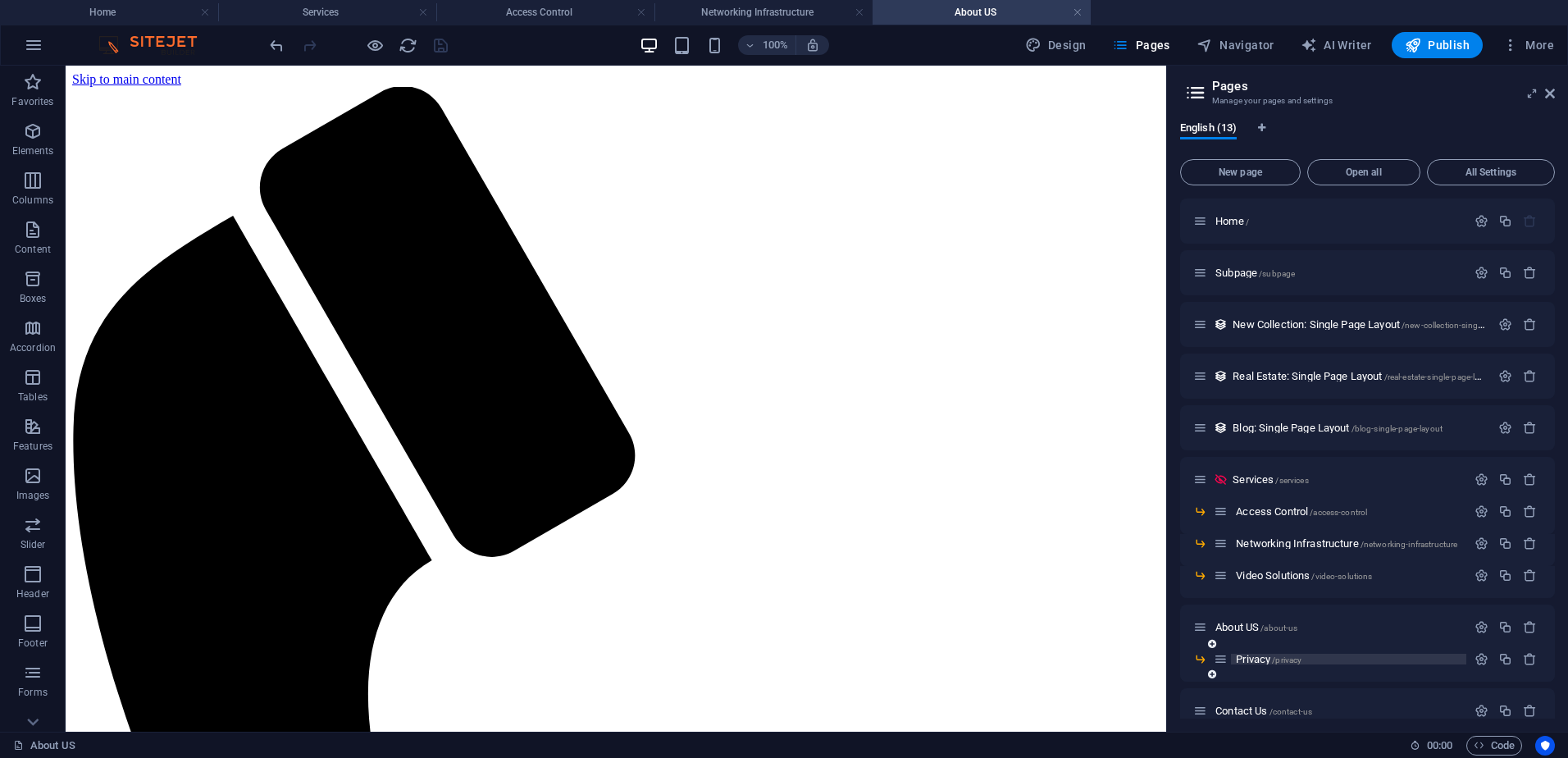
click at [1276, 655] on span "/privacy" at bounding box center [1286, 660] width 29 height 9
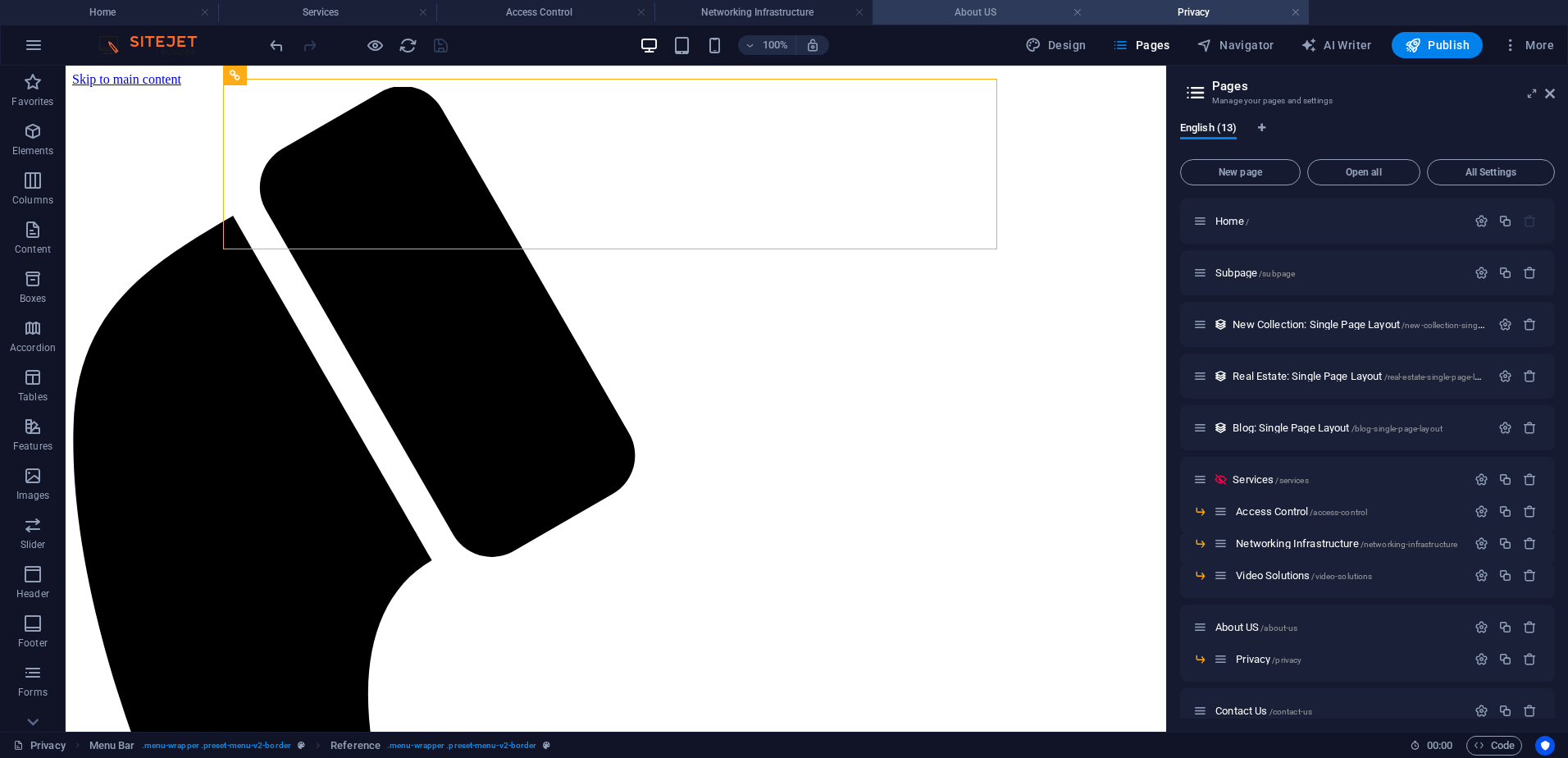
click at [991, 17] on h4 "About US" at bounding box center [982, 13] width 218 height 18
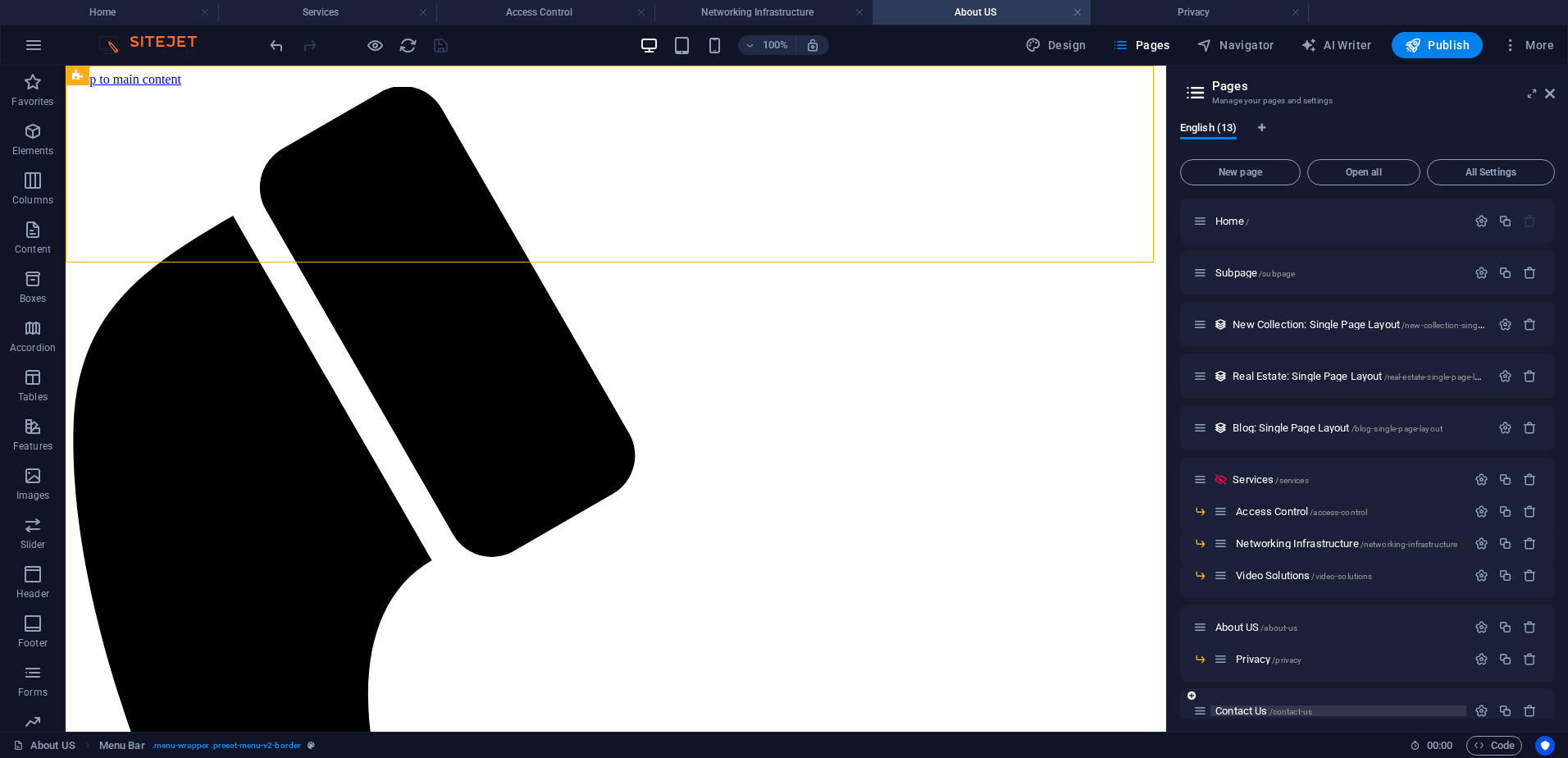
click at [1262, 715] on span "Contact Us /contact-us" at bounding box center [1264, 710] width 97 height 13
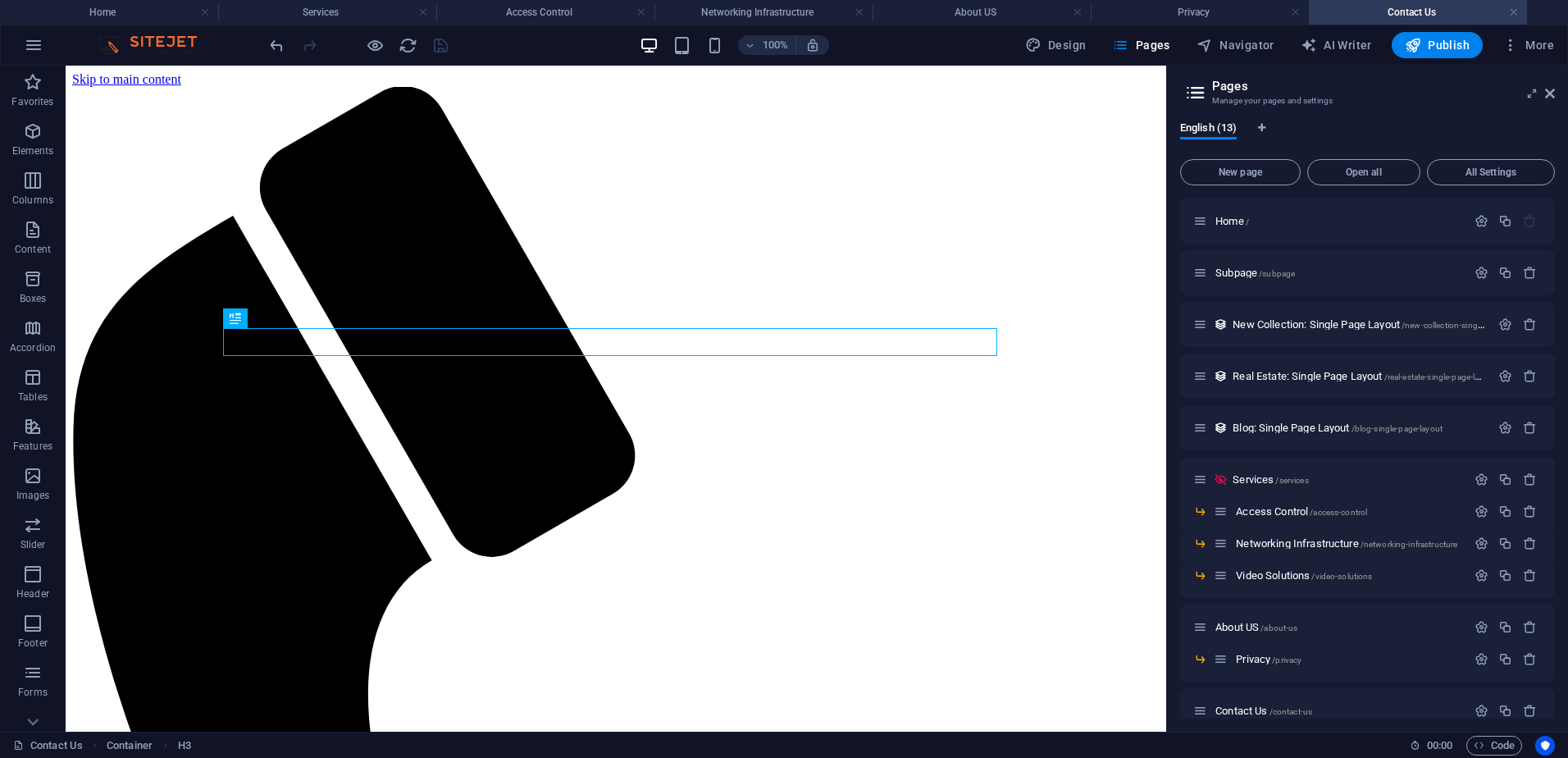
click at [1556, 693] on div "English (13) New page Open all All Settings Home / Subpage /subpage New Collect…" at bounding box center [1367, 420] width 401 height 624
drag, startPoint x: 1555, startPoint y: 634, endPoint x: 1571, endPoint y: 740, distance: 107.2
click at [1567, 740] on html "Gateway Dynamics Integrated Solutions Home Services Access Control Networking I…" at bounding box center [784, 379] width 1568 height 758
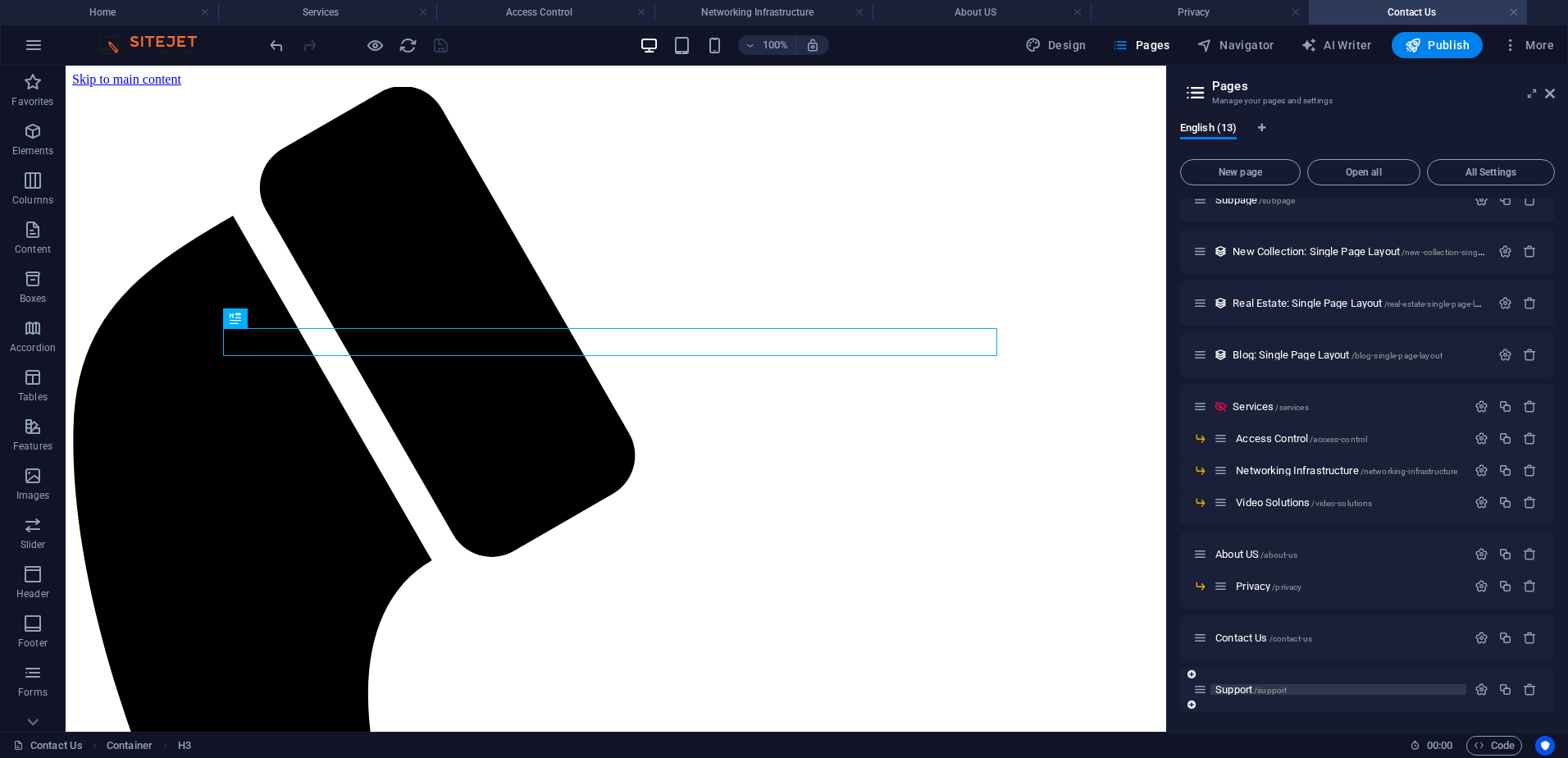
click at [1357, 685] on p "Support /support" at bounding box center [1338, 689] width 246 height 11
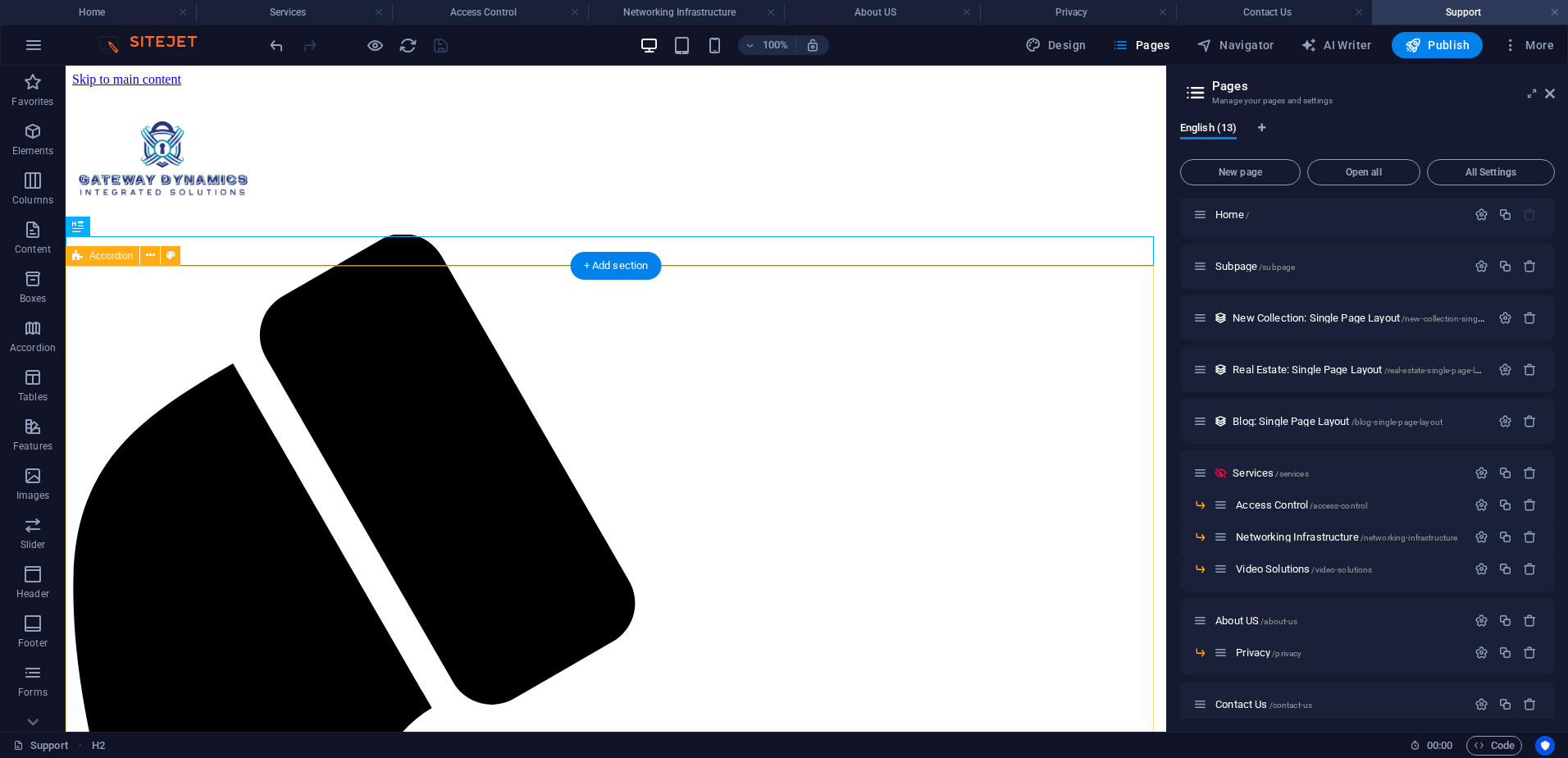
scroll to position [0, 0]
